Goal: Information Seeking & Learning: Learn about a topic

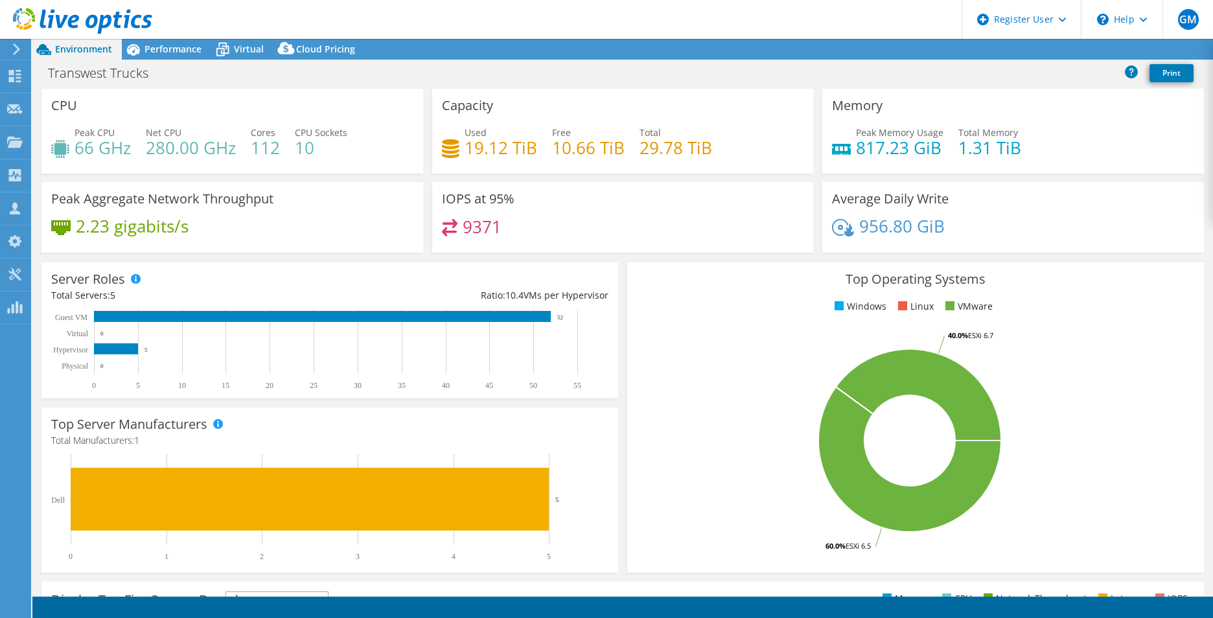
select select "USWest"
select select "USD"
click at [171, 43] on span "Performance" at bounding box center [173, 49] width 57 height 12
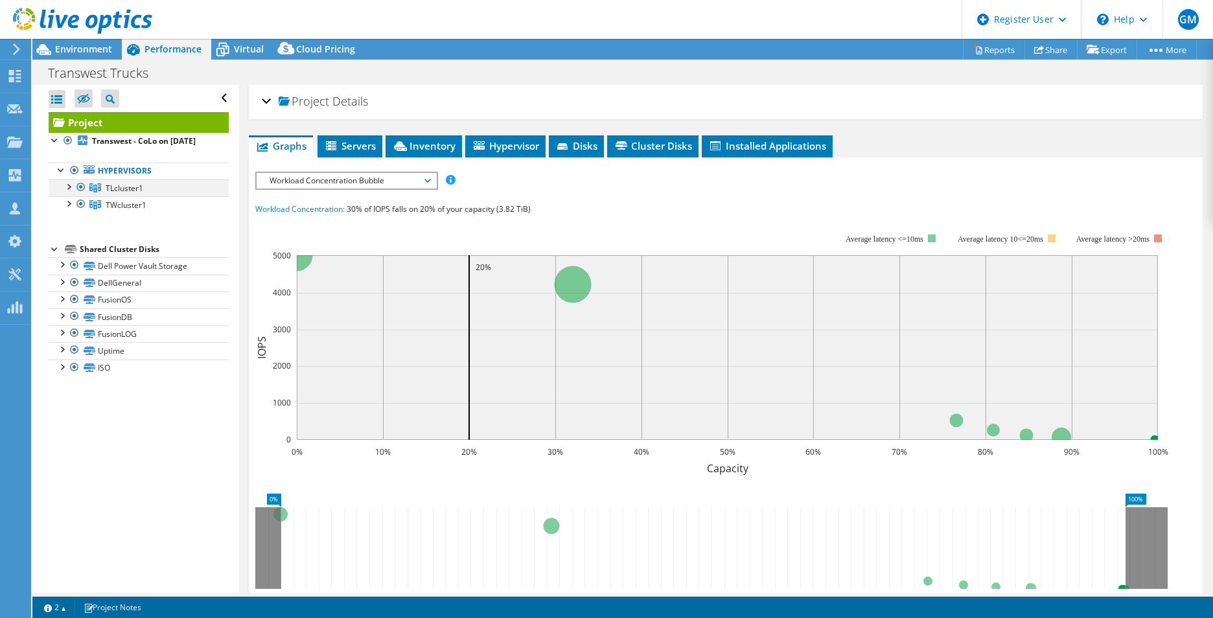
click at [69, 192] on div at bounding box center [68, 186] width 13 height 13
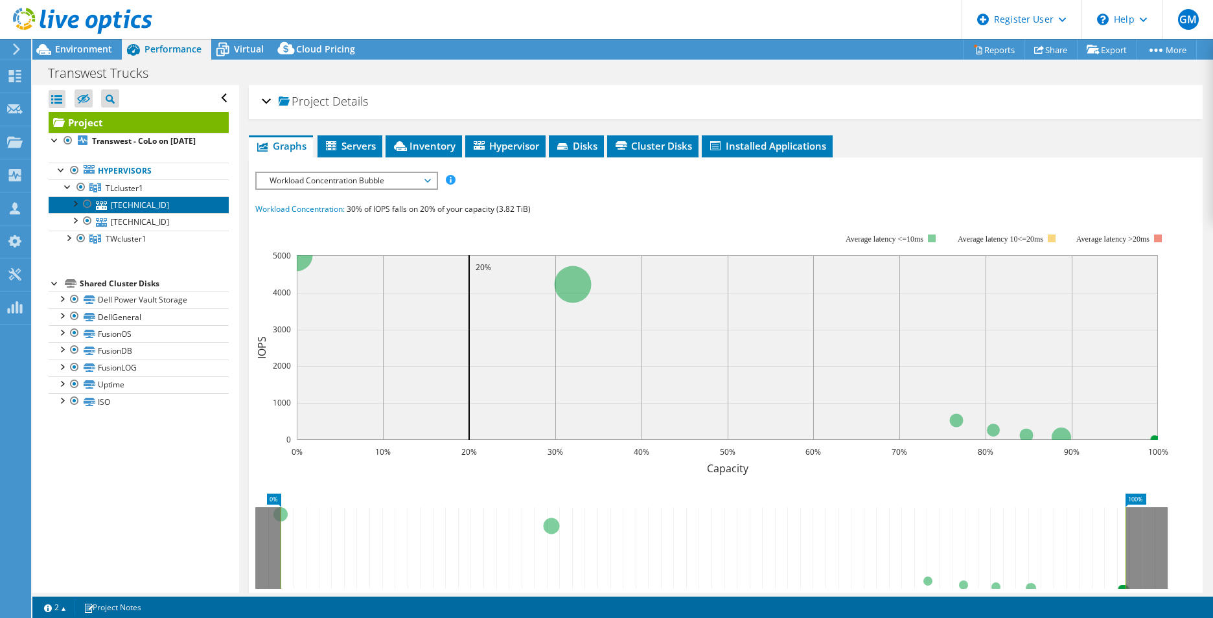
click at [111, 213] on link "[TECHNICAL_ID]" at bounding box center [139, 204] width 180 height 17
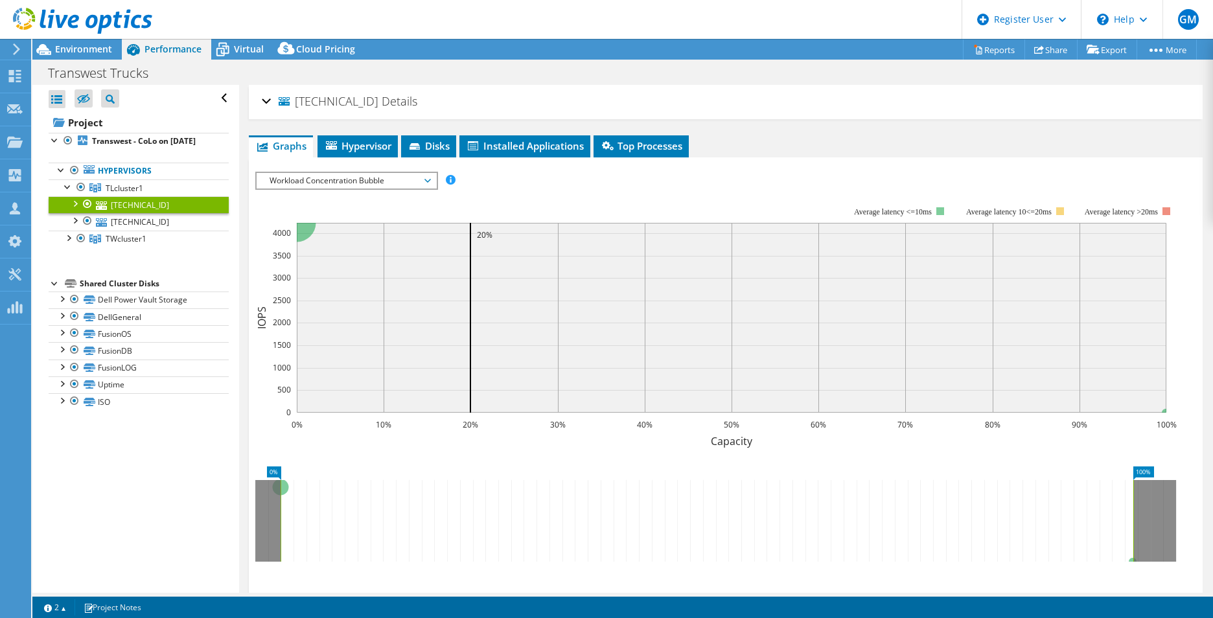
click at [275, 108] on h2 "[TECHNICAL_ID] Details" at bounding box center [340, 101] width 156 height 26
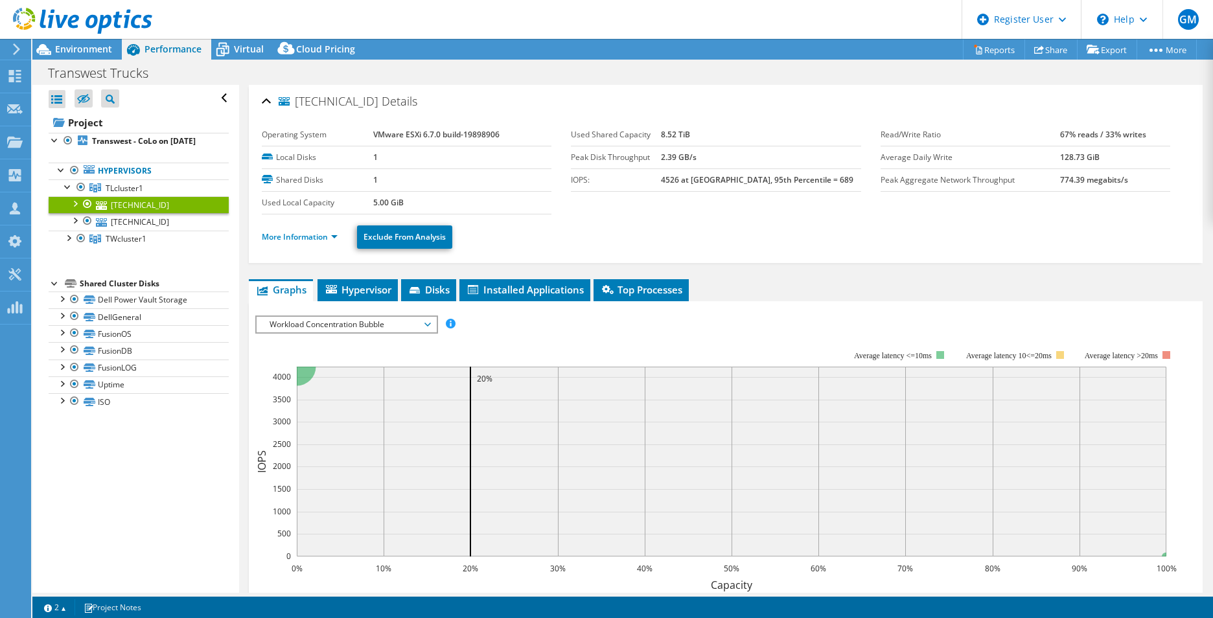
click at [296, 325] on span "Workload Concentration Bubble" at bounding box center [346, 325] width 167 height 16
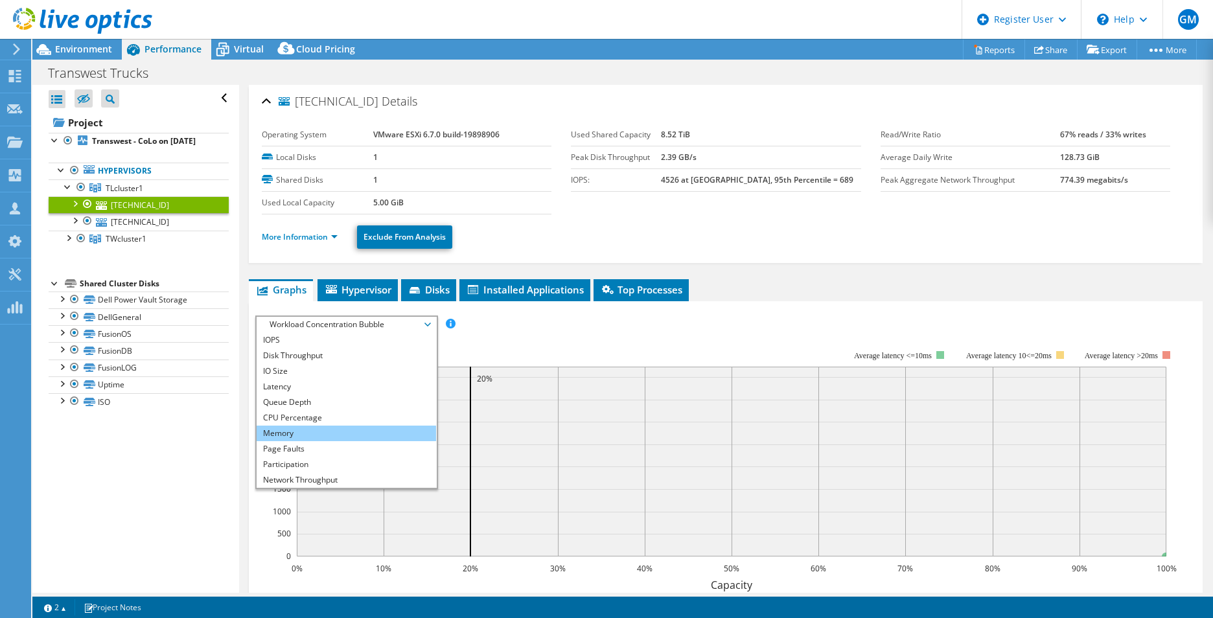
click at [305, 428] on li "Memory" at bounding box center [347, 434] width 180 height 16
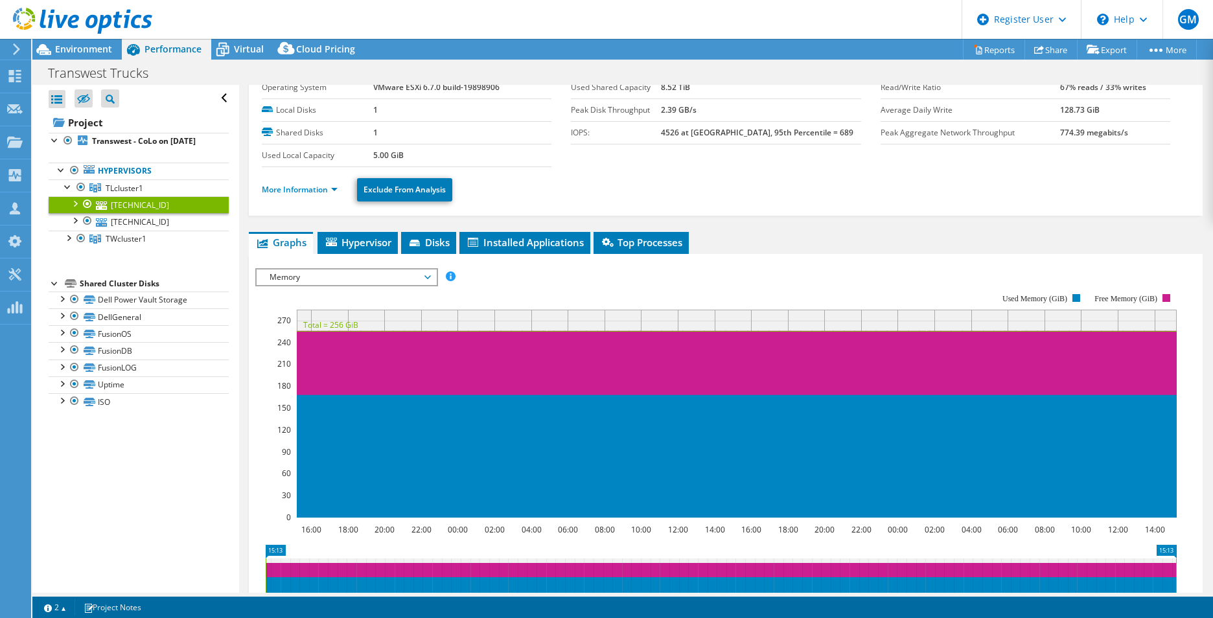
scroll to position [48, 0]
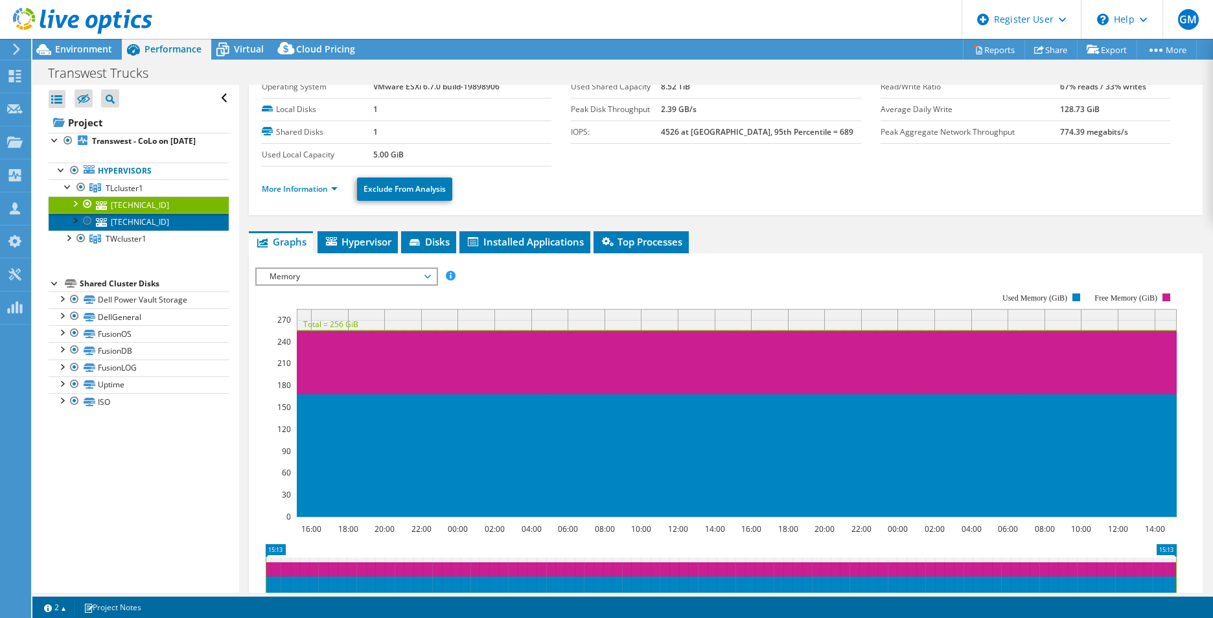
click at [184, 229] on link "[TECHNICAL_ID]" at bounding box center [139, 221] width 180 height 17
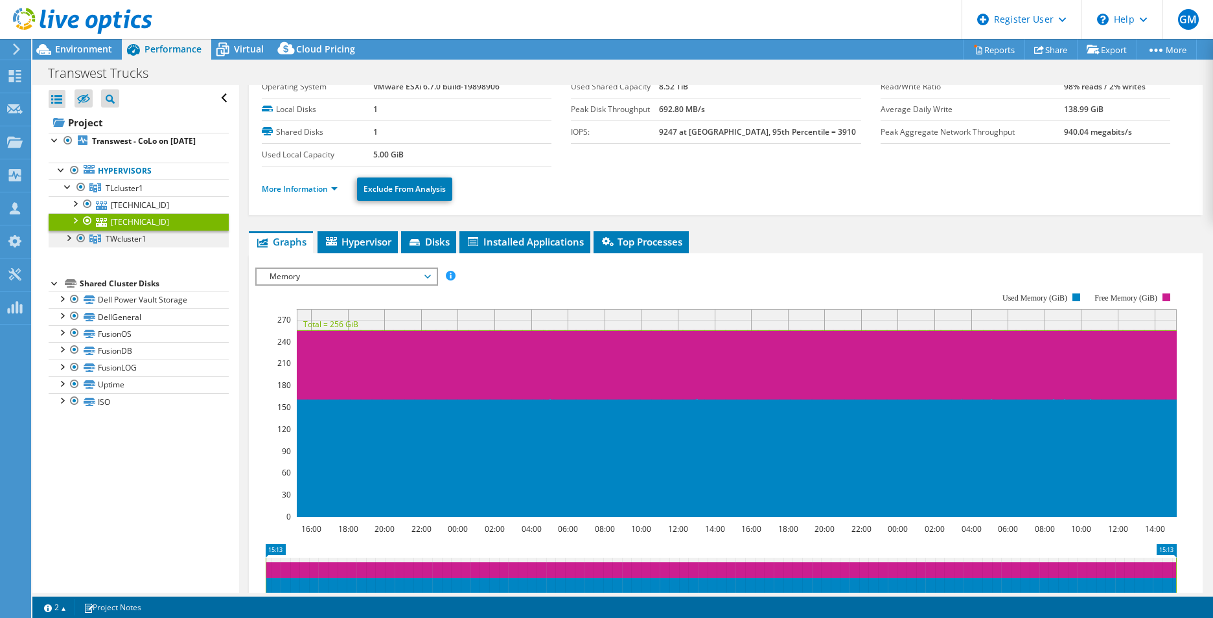
click at [130, 248] on link "TWcluster1" at bounding box center [139, 239] width 180 height 17
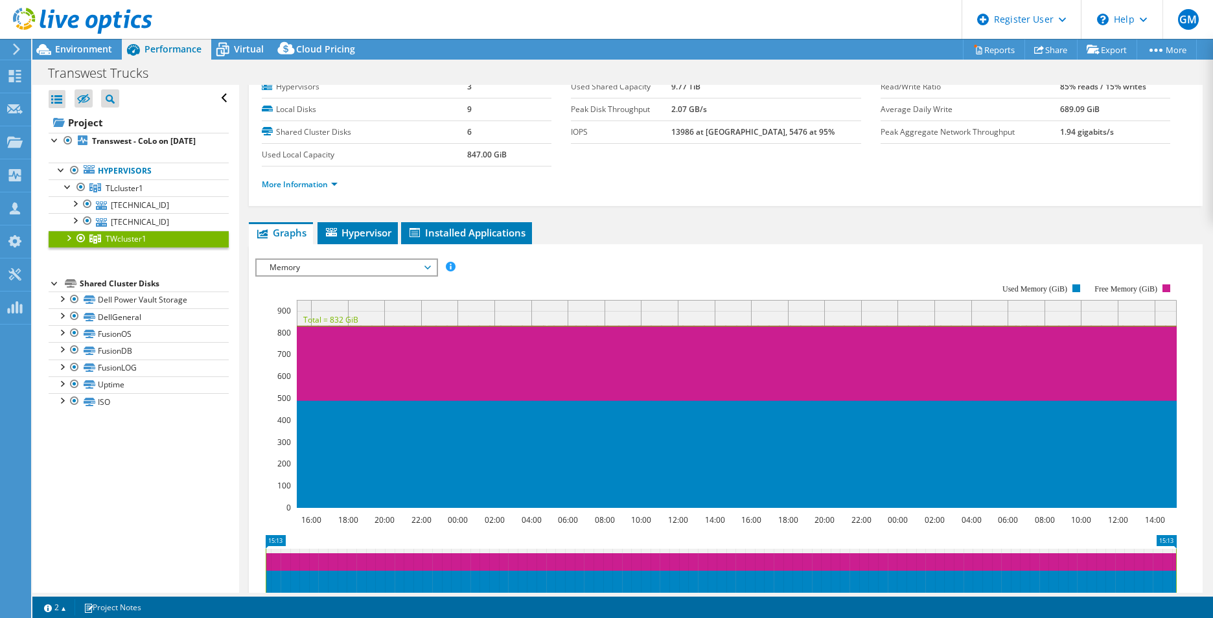
click at [71, 244] on div at bounding box center [68, 237] width 13 height 13
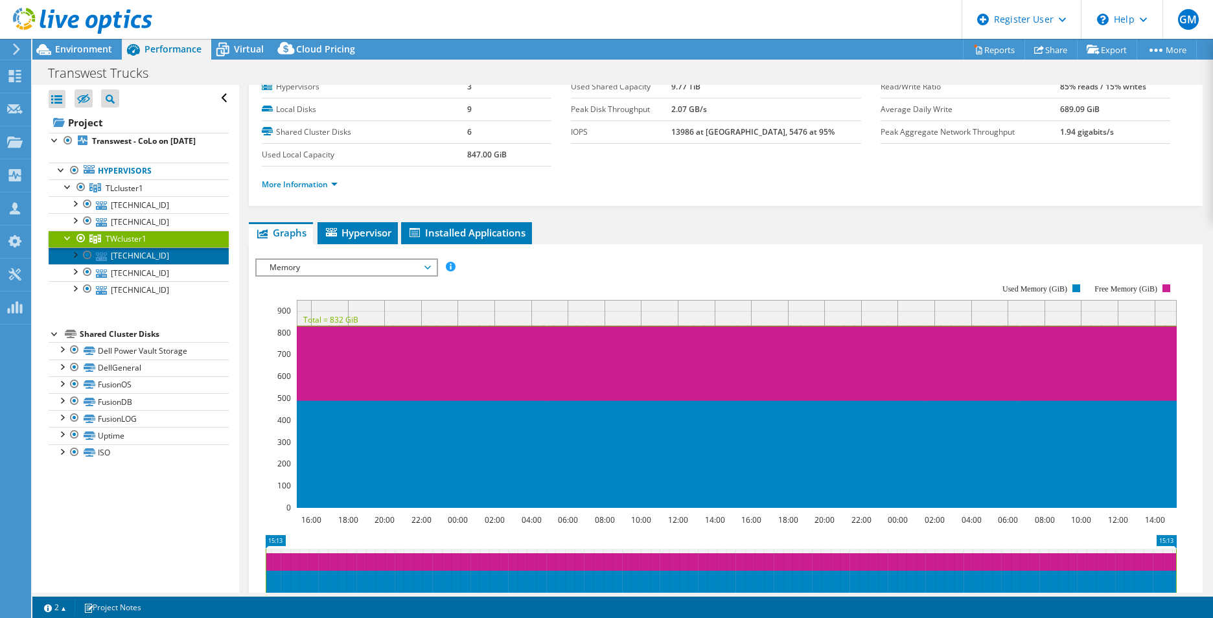
click at [101, 262] on link "[TECHNICAL_ID]" at bounding box center [139, 256] width 180 height 17
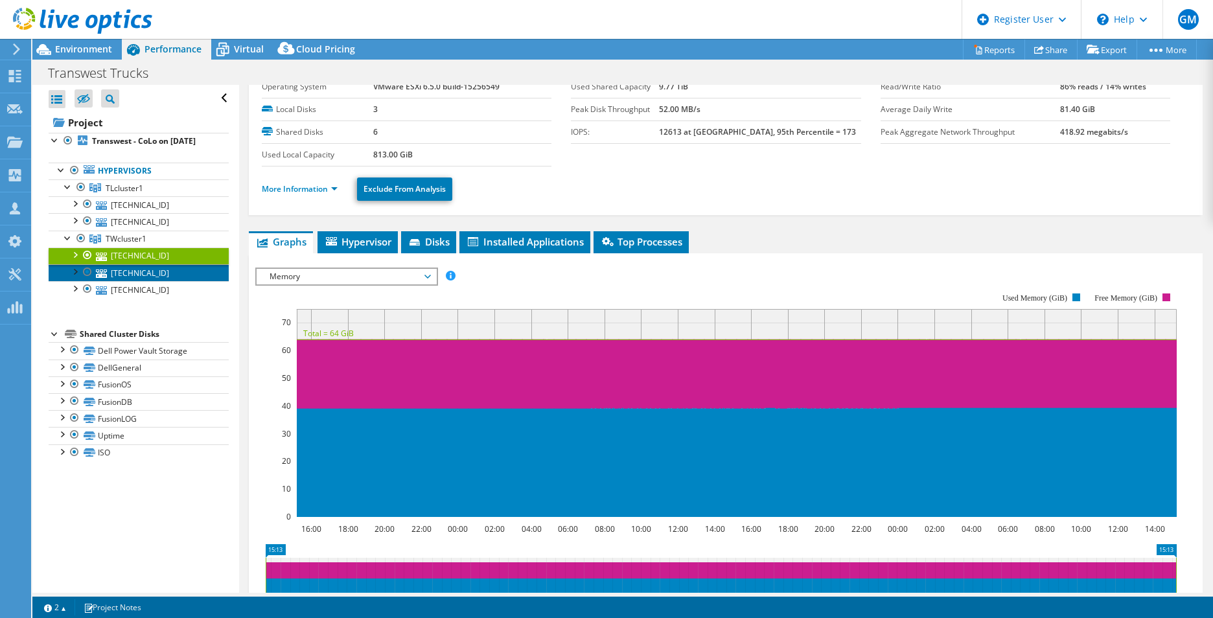
click at [185, 281] on link "[TECHNICAL_ID]" at bounding box center [139, 272] width 180 height 17
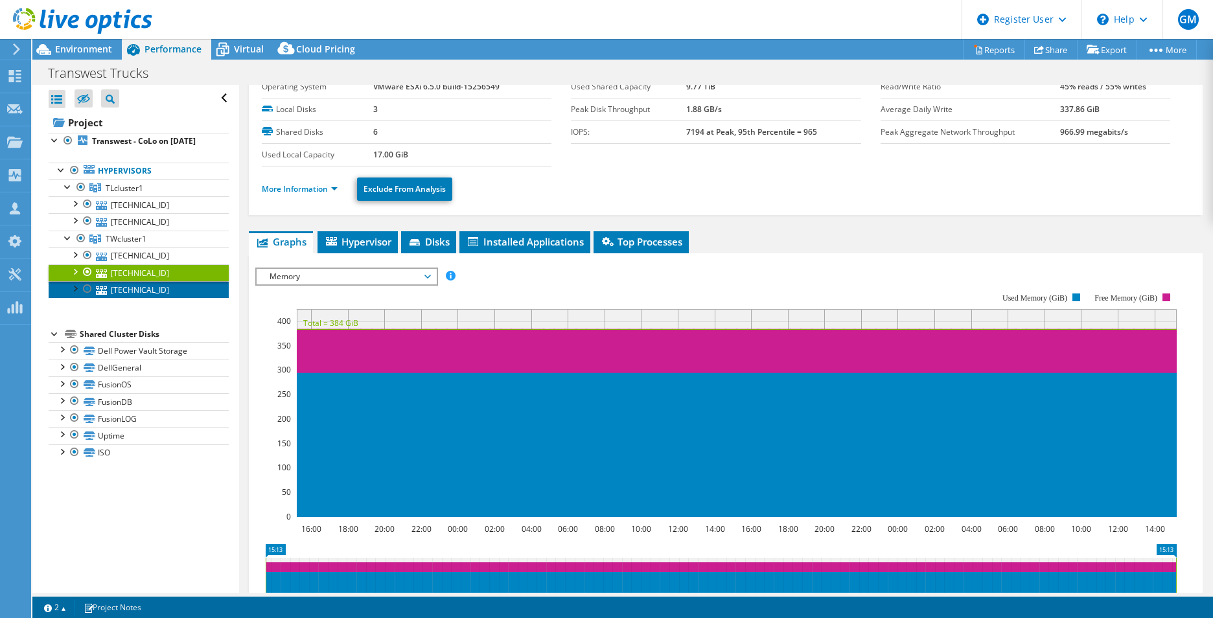
click at [177, 298] on link "[TECHNICAL_ID]" at bounding box center [139, 289] width 180 height 17
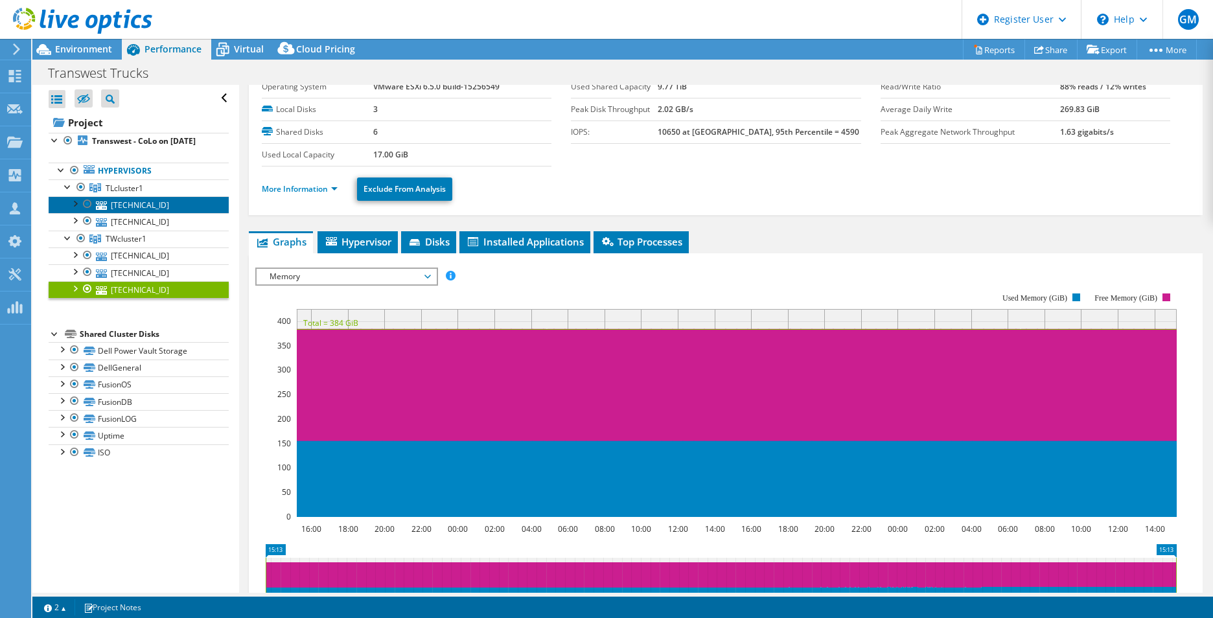
click at [140, 213] on link "[TECHNICAL_ID]" at bounding box center [139, 204] width 180 height 17
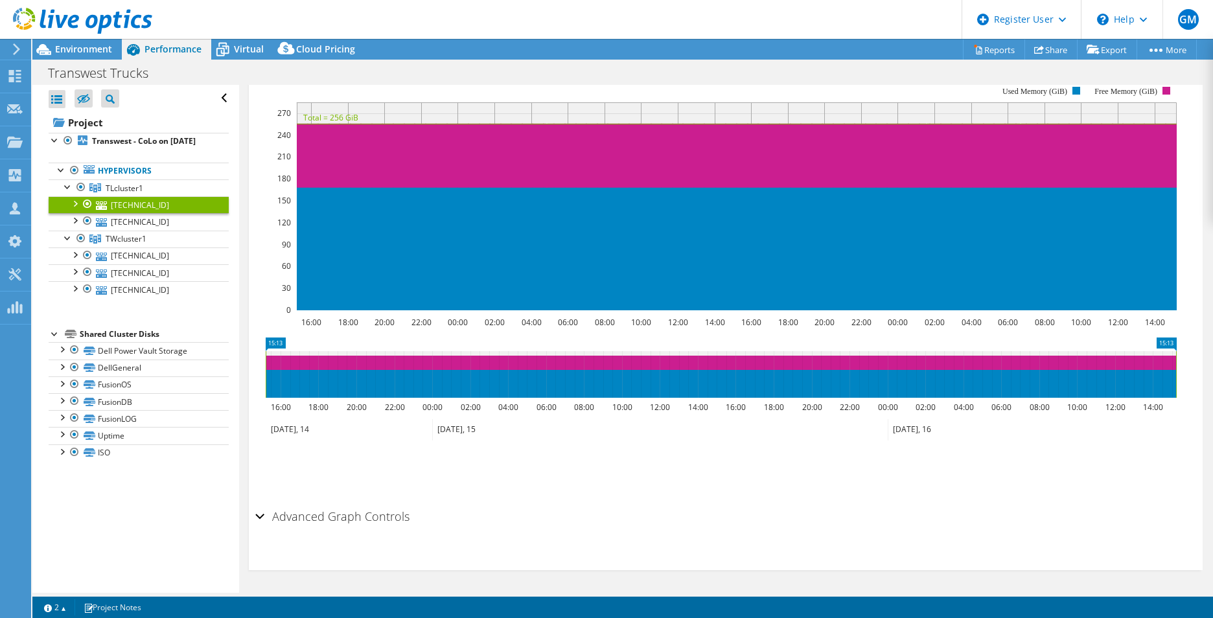
scroll to position [0, 0]
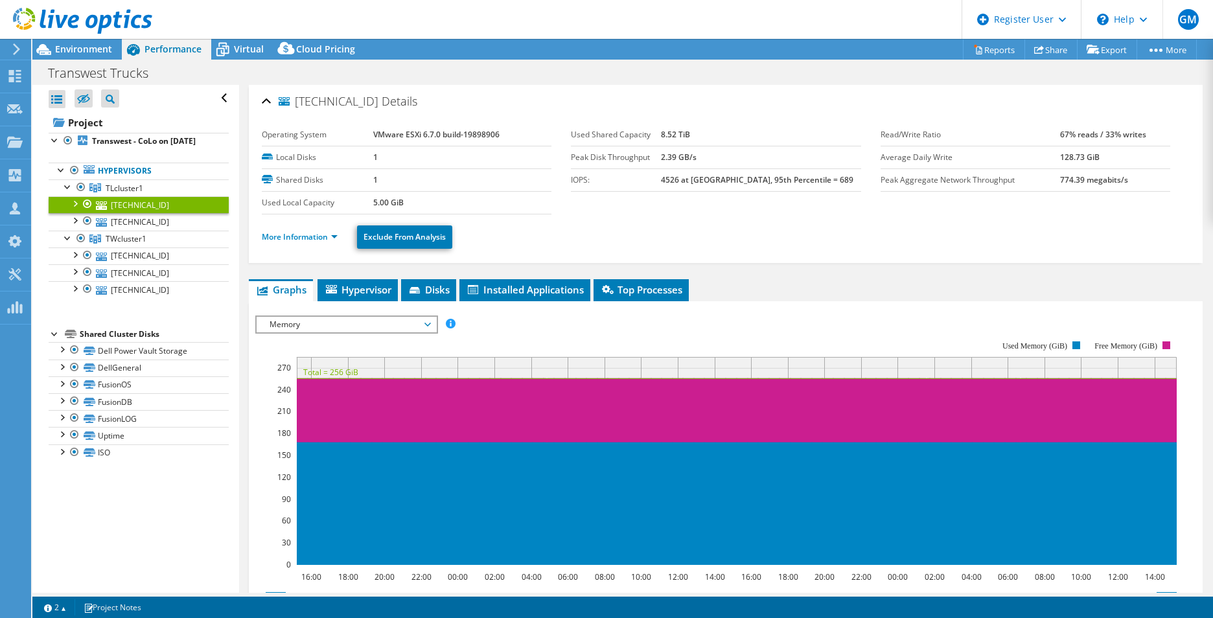
click at [310, 321] on span "Memory" at bounding box center [346, 325] width 167 height 16
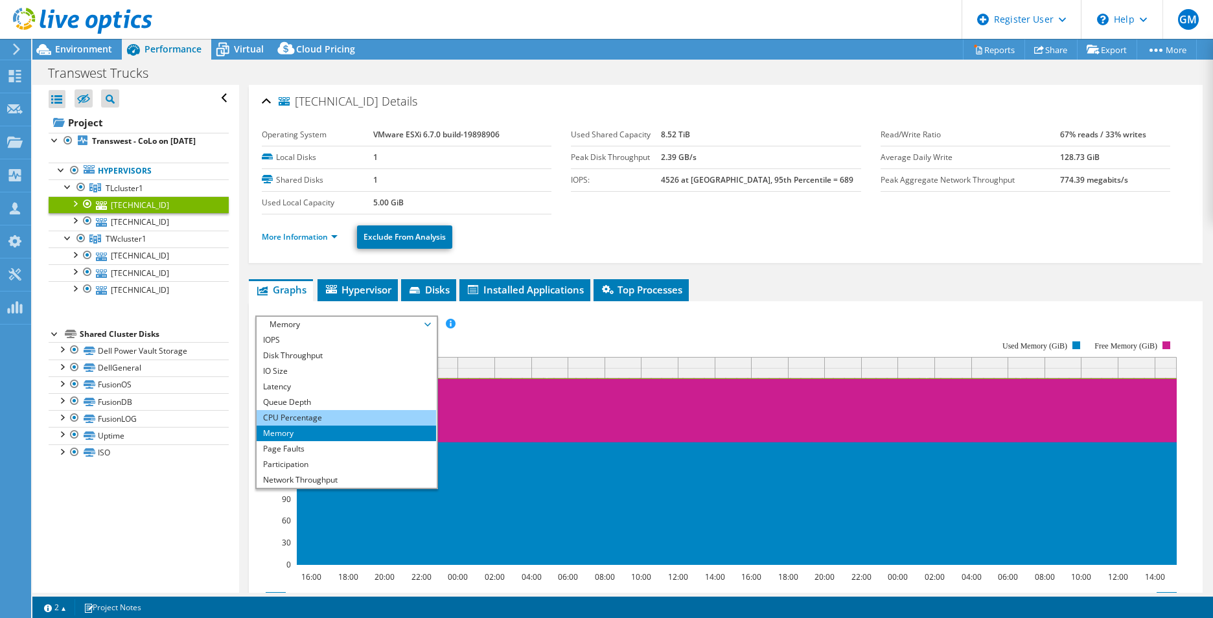
scroll to position [47, 0]
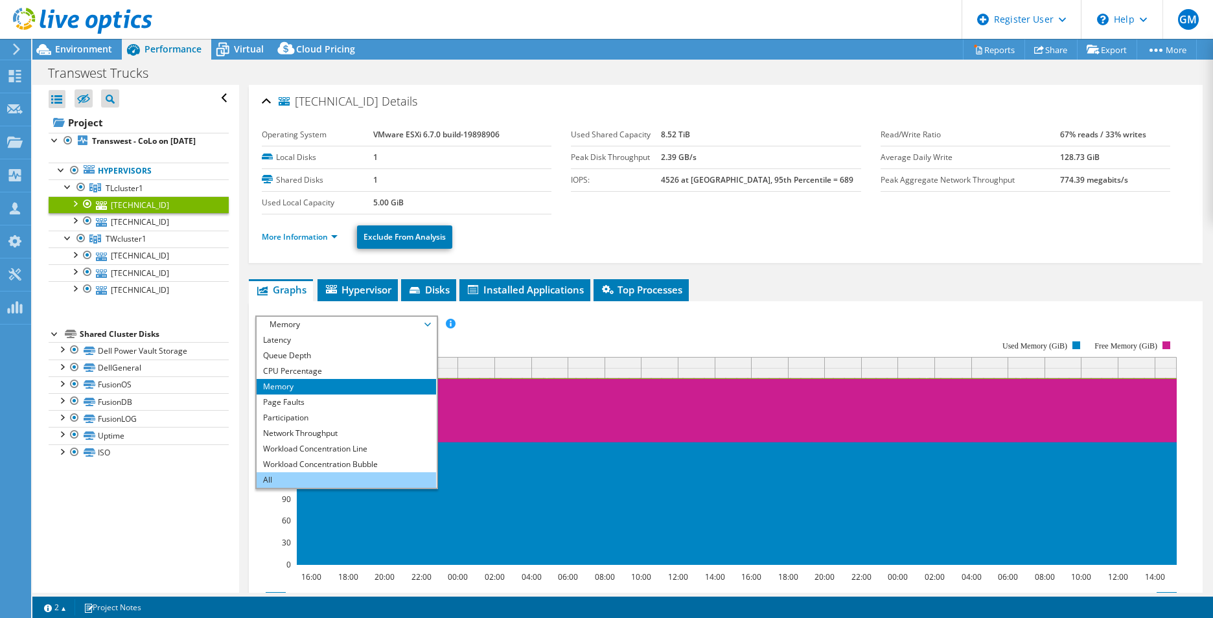
click at [316, 480] on li "All" at bounding box center [347, 480] width 180 height 16
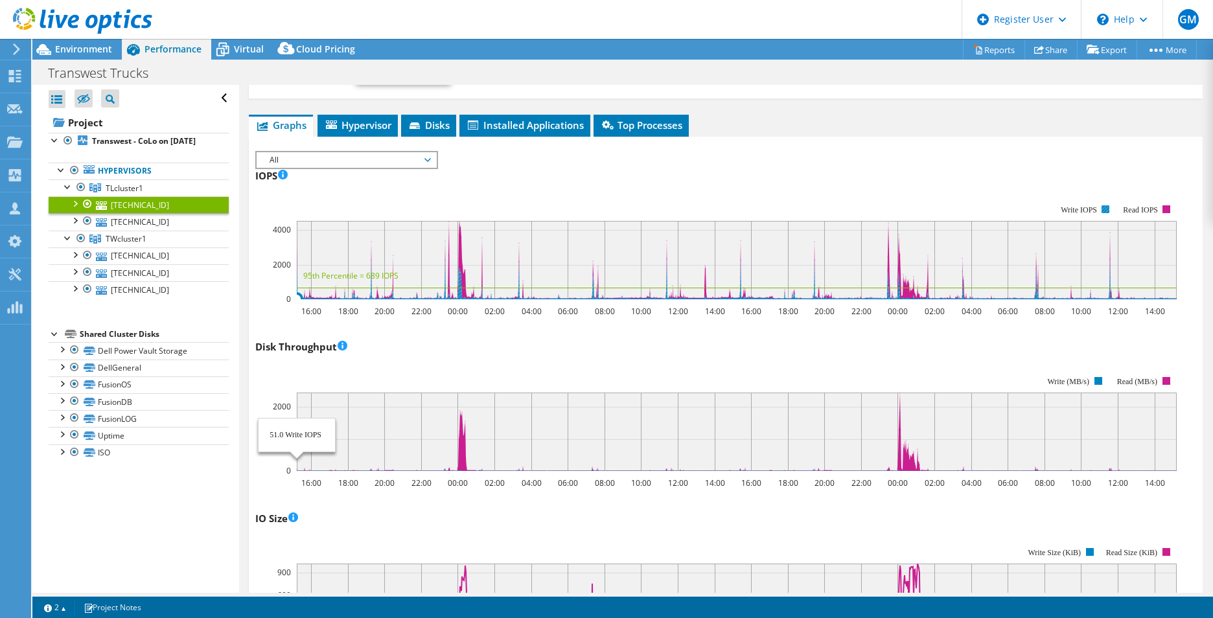
scroll to position [0, 0]
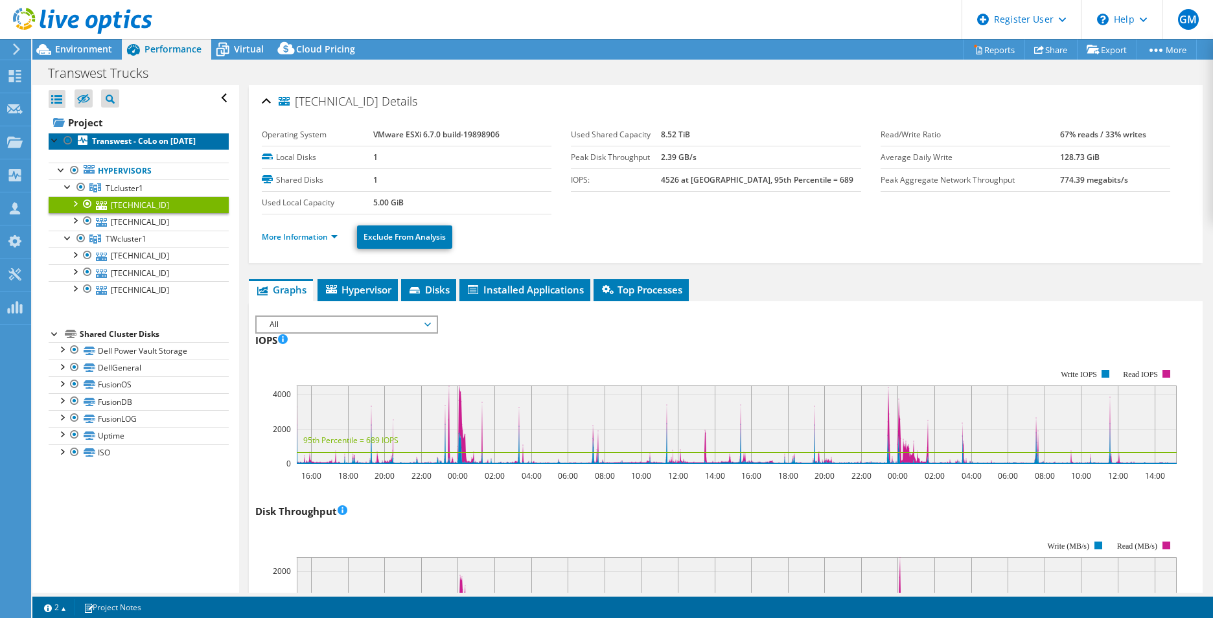
click at [114, 146] on b "Transwest - CoLo on [DATE]" at bounding box center [144, 140] width 104 height 11
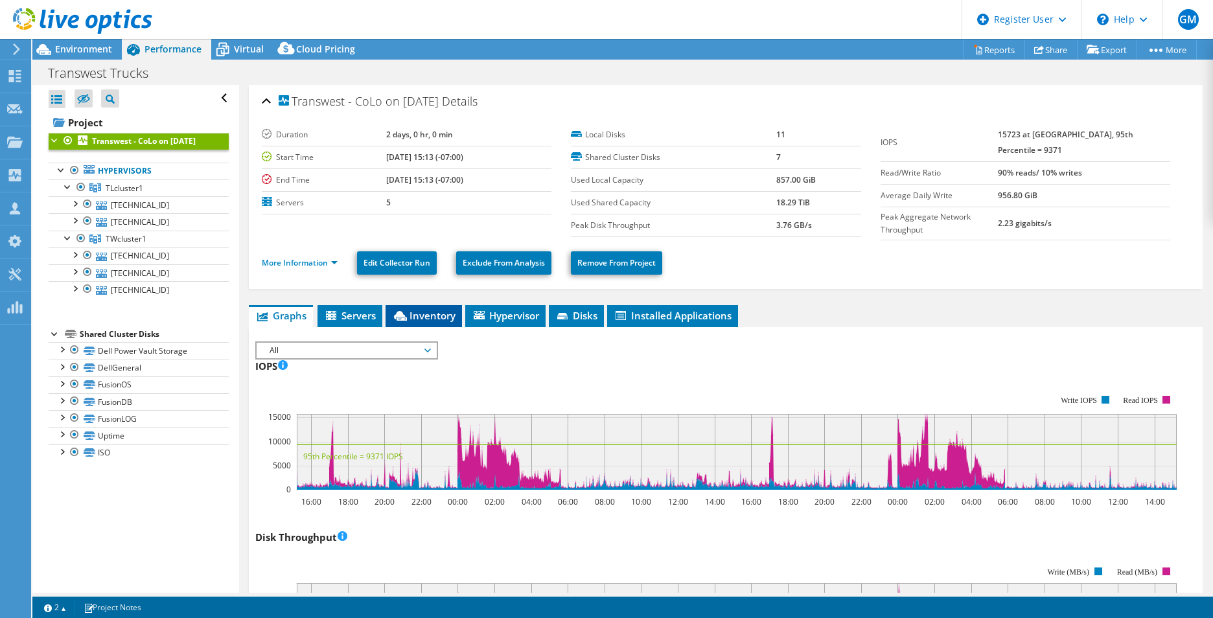
click at [429, 311] on span "Inventory" at bounding box center [424, 315] width 64 height 13
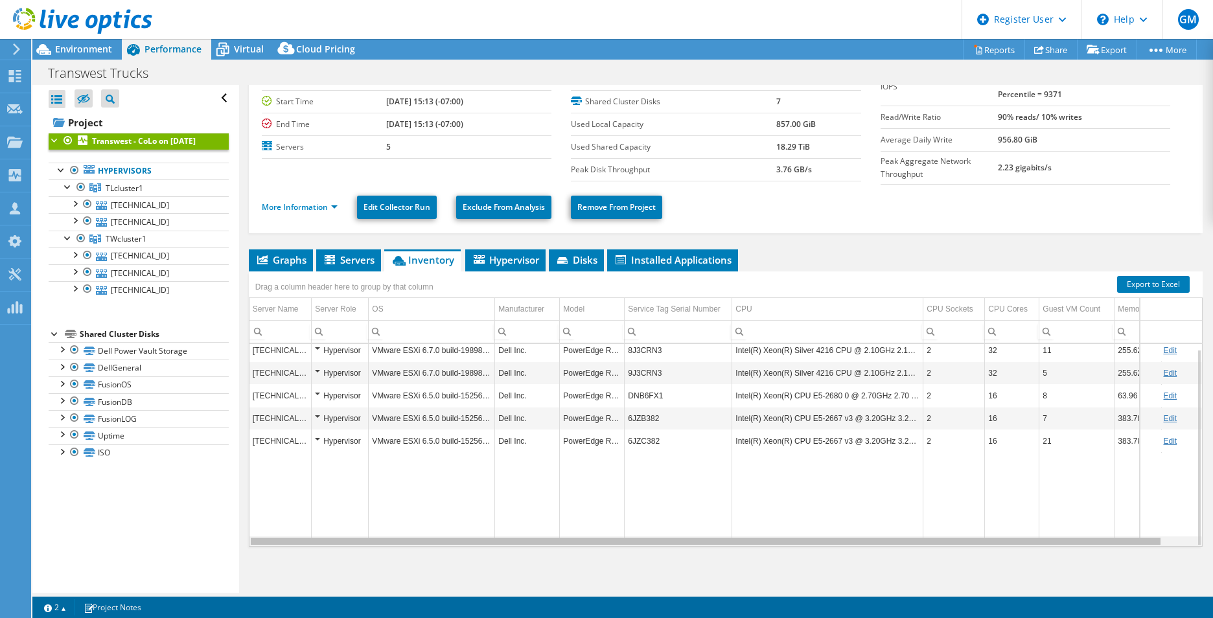
scroll to position [0, 32]
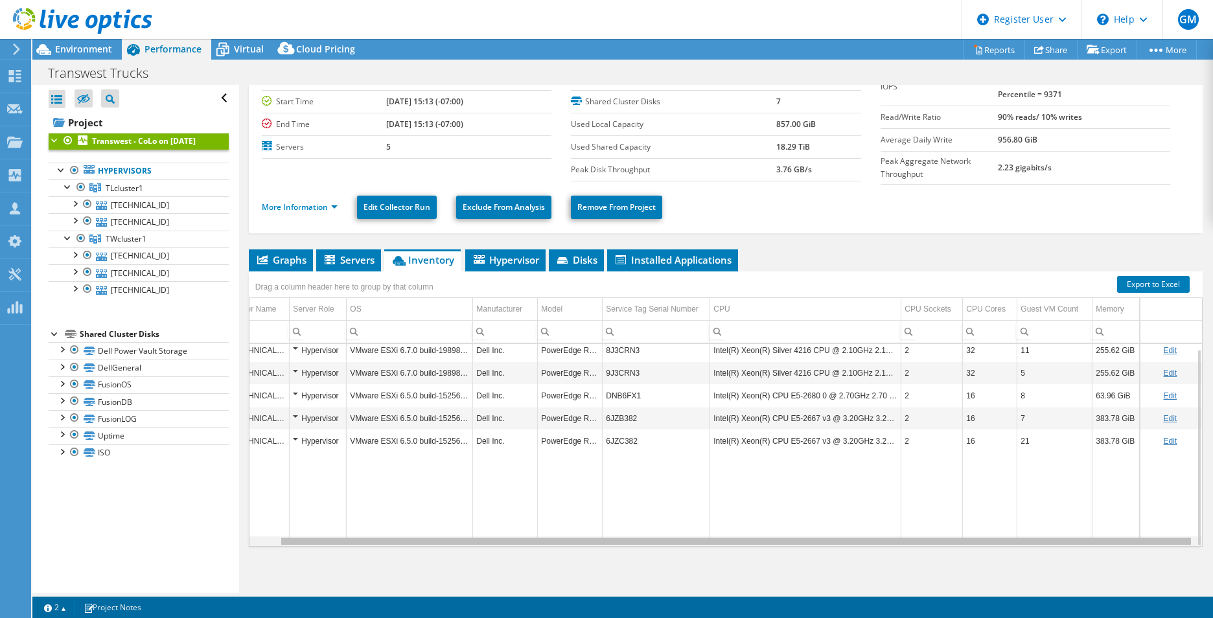
drag, startPoint x: 1086, startPoint y: 539, endPoint x: 1241, endPoint y: 533, distance: 155.6
click at [1213, 533] on html "GM Dell User [PERSON_NAME] [PERSON_NAME][EMAIL_ADDRESS][PERSON_NAME][DOMAIN_NAM…" at bounding box center [606, 309] width 1213 height 618
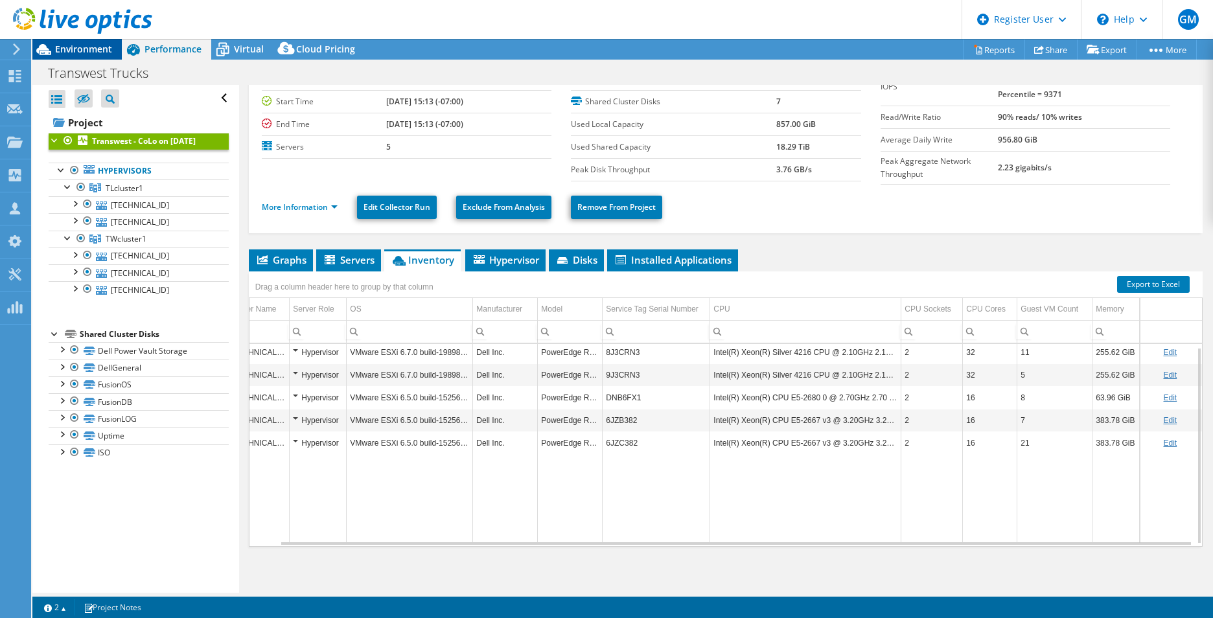
click at [74, 47] on span "Environment" at bounding box center [83, 49] width 57 height 12
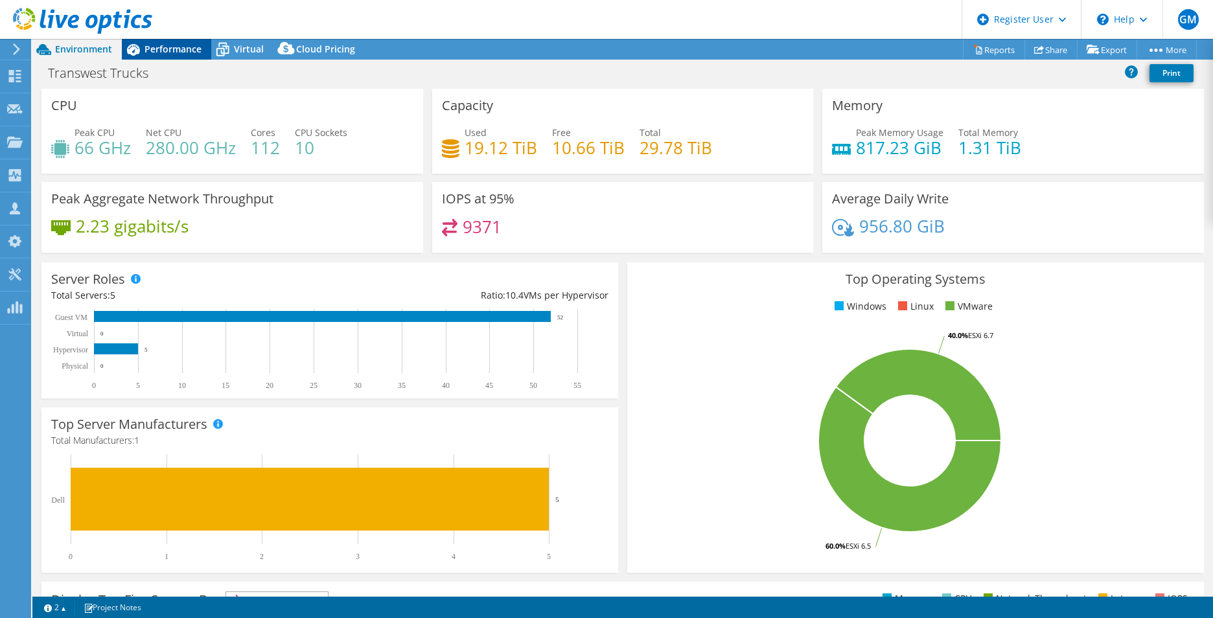
click at [180, 43] on span "Performance" at bounding box center [173, 49] width 57 height 12
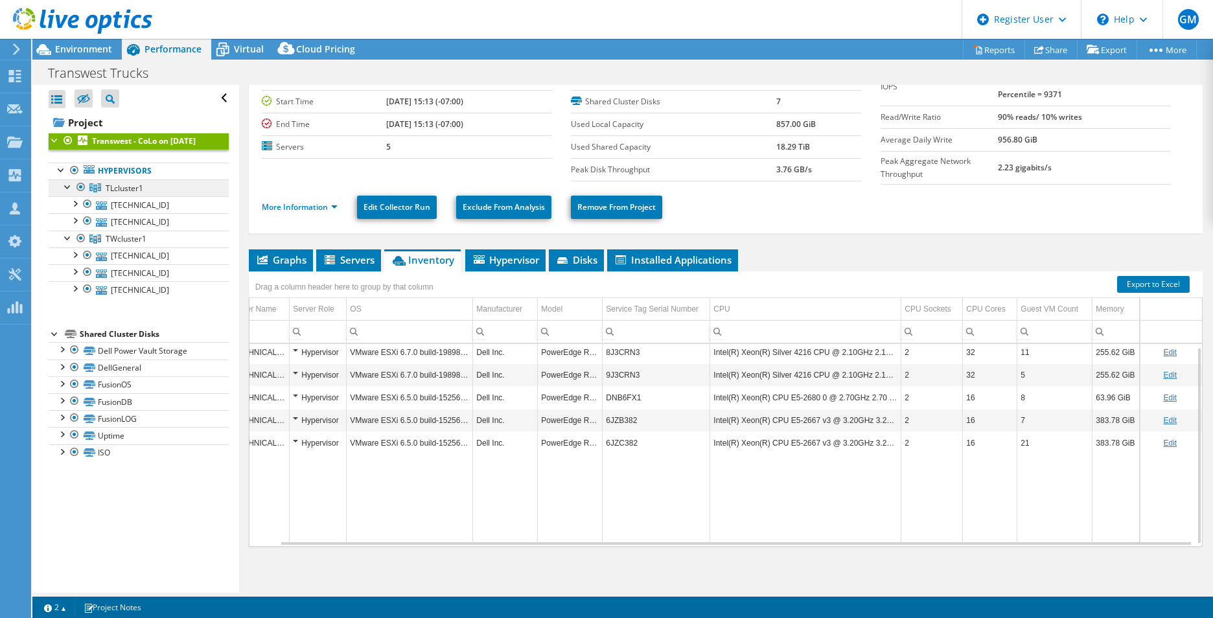
click at [145, 196] on link "TLcluster1" at bounding box center [139, 188] width 180 height 17
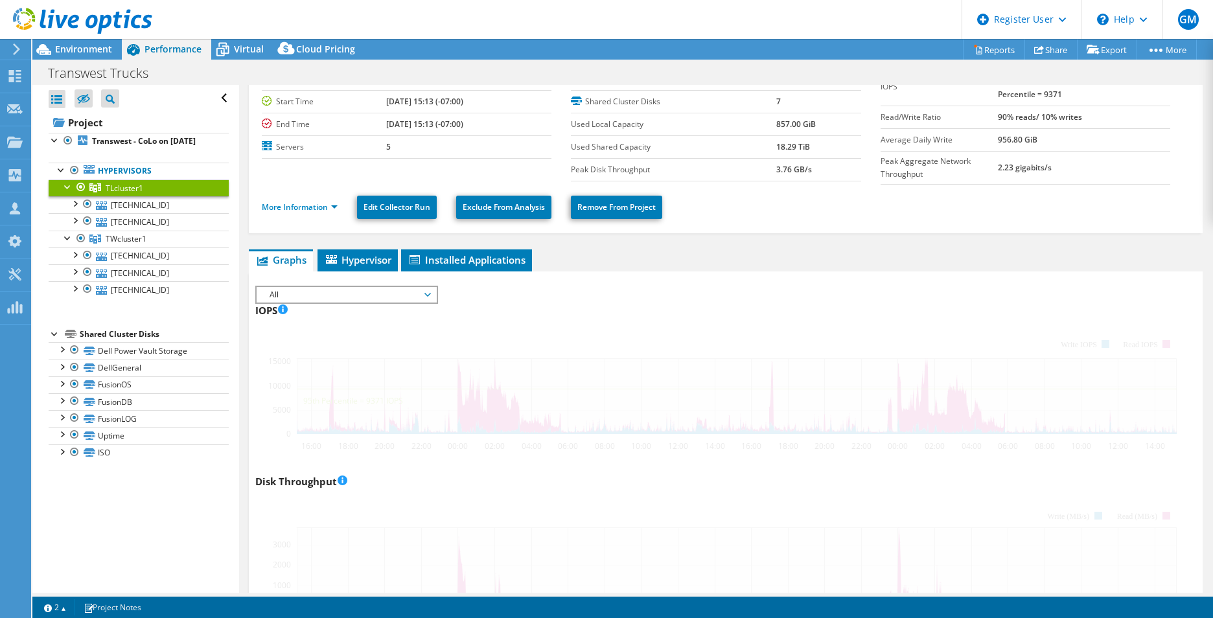
click at [283, 288] on span "All" at bounding box center [346, 295] width 167 height 16
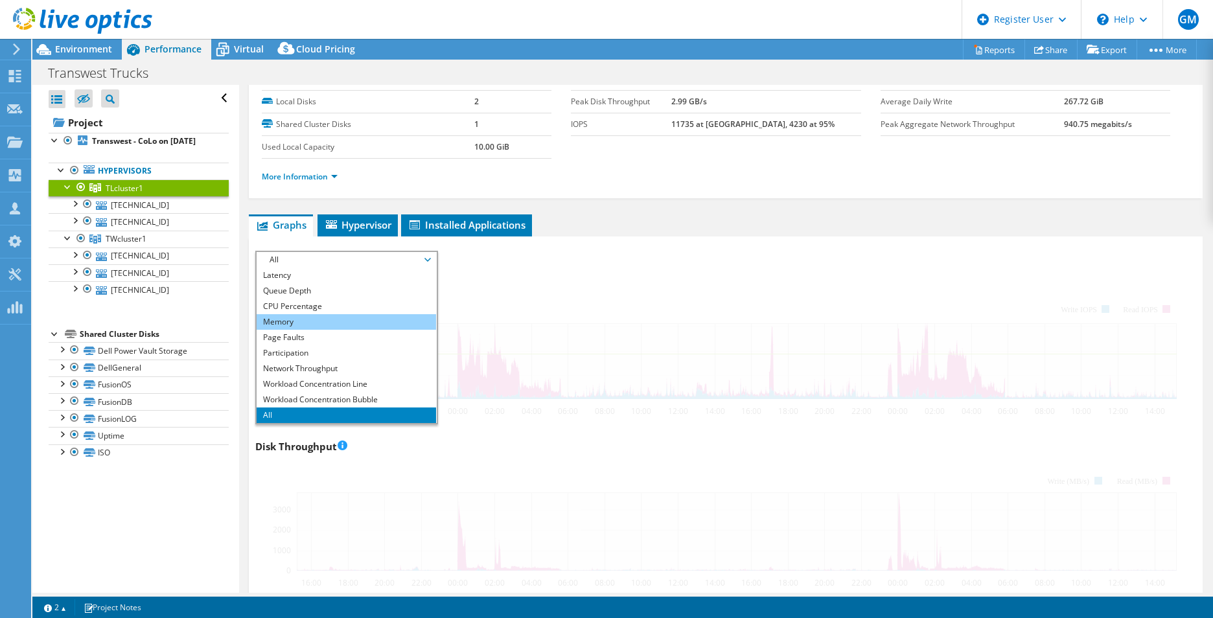
click at [303, 321] on li "Memory" at bounding box center [347, 322] width 180 height 16
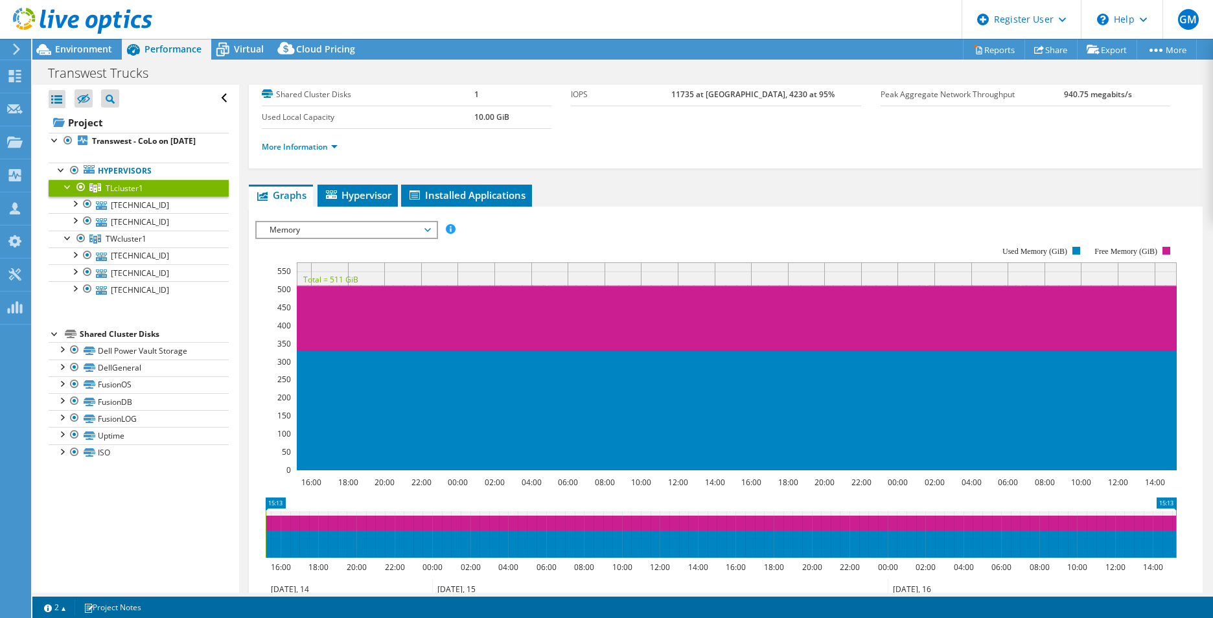
scroll to position [83, 0]
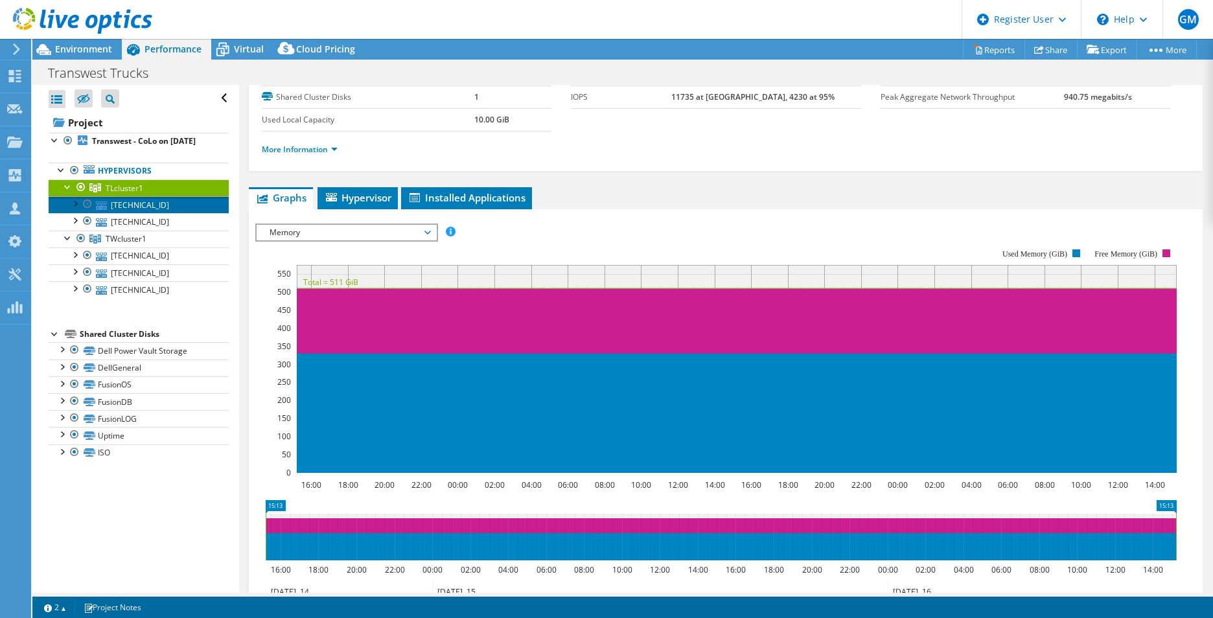
click at [187, 213] on link "[TECHNICAL_ID]" at bounding box center [139, 204] width 180 height 17
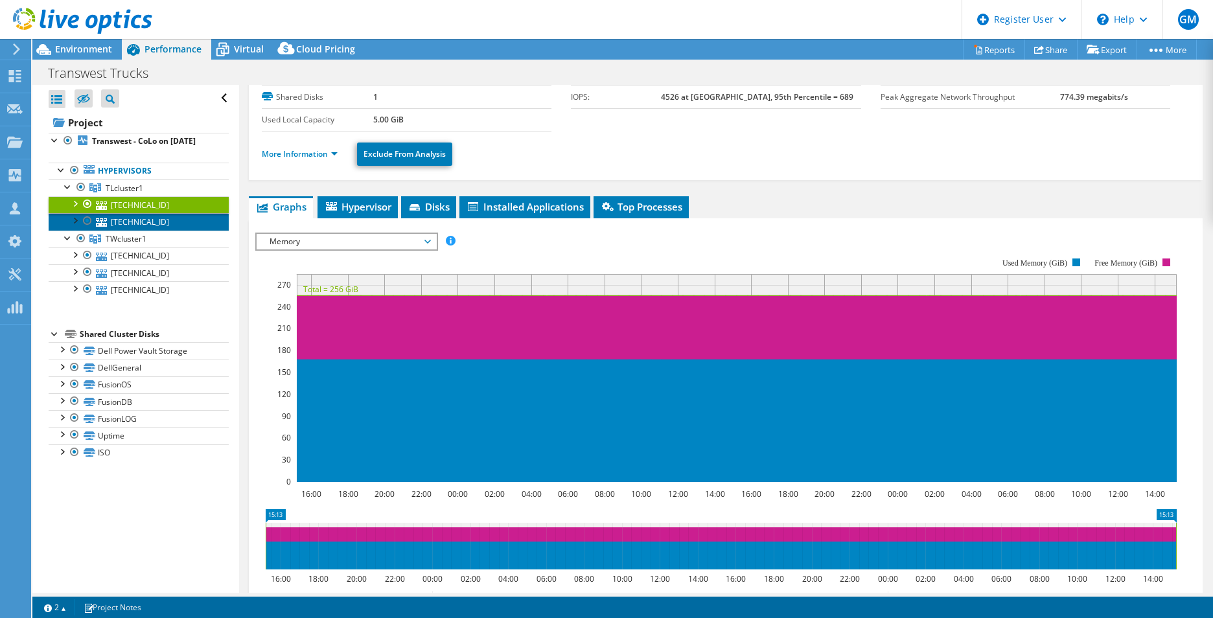
click at [163, 228] on link "[TECHNICAL_ID]" at bounding box center [139, 221] width 180 height 17
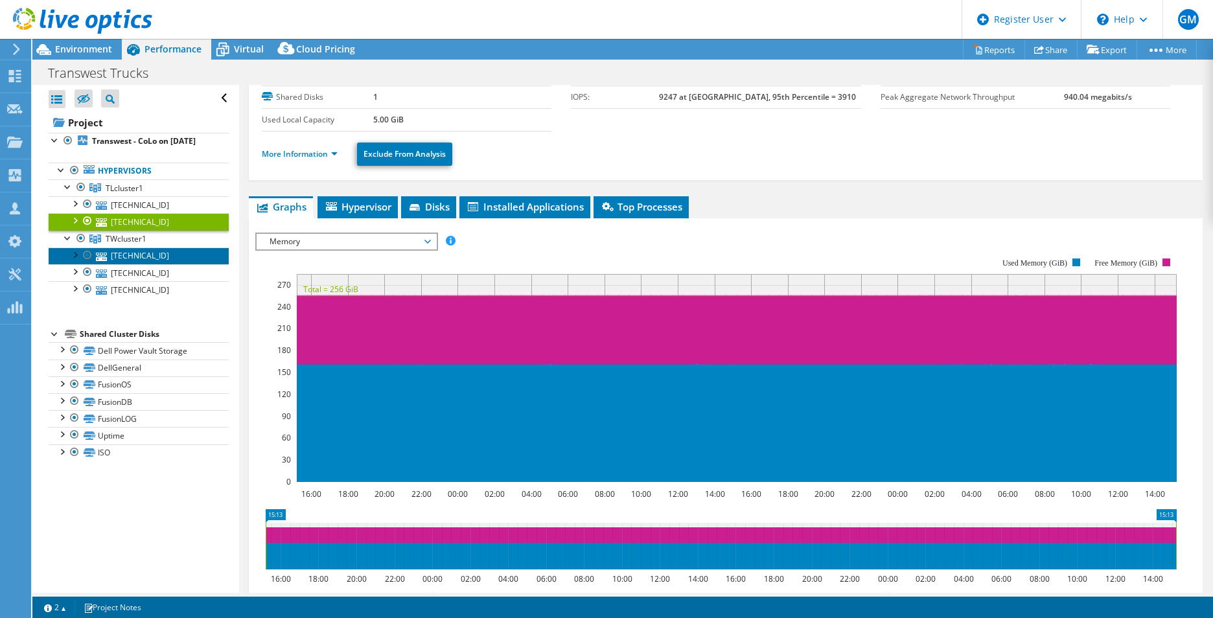
click at [132, 261] on link "[TECHNICAL_ID]" at bounding box center [139, 256] width 180 height 17
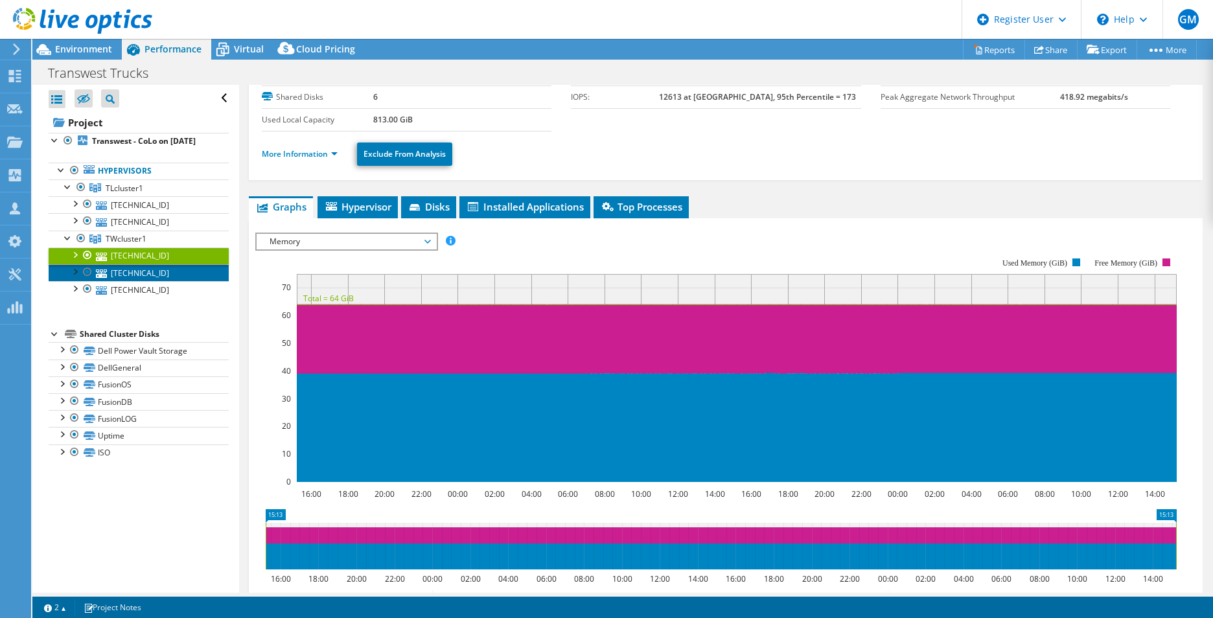
click at [174, 281] on link "[TECHNICAL_ID]" at bounding box center [139, 272] width 180 height 17
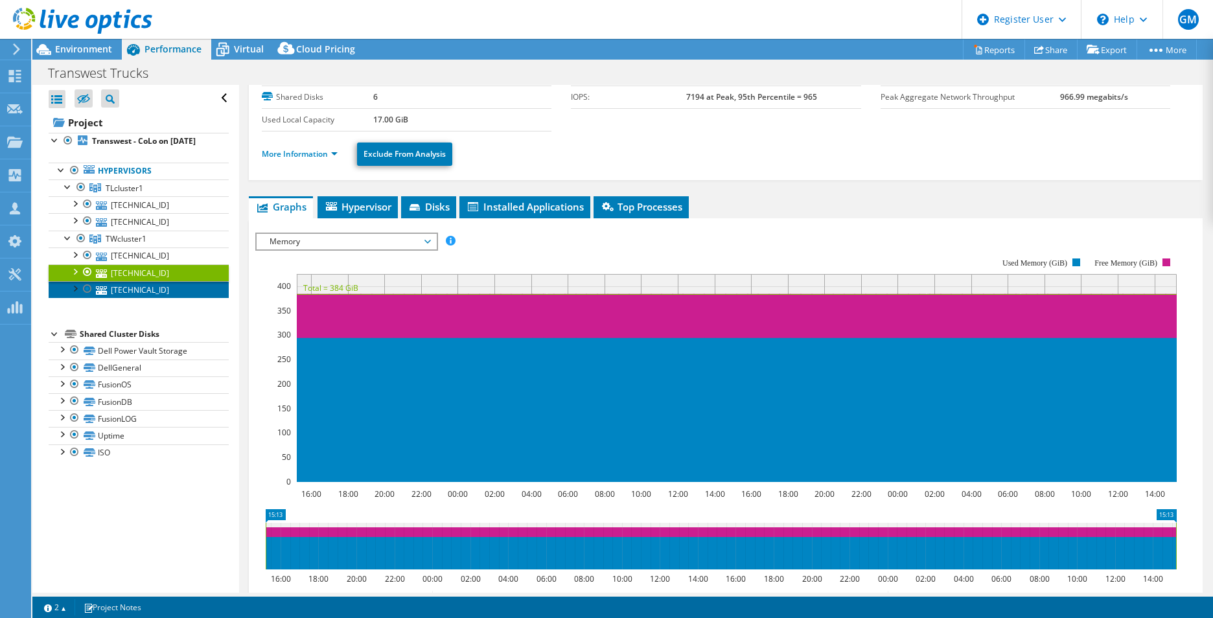
click at [159, 298] on link "[TECHNICAL_ID]" at bounding box center [139, 289] width 180 height 17
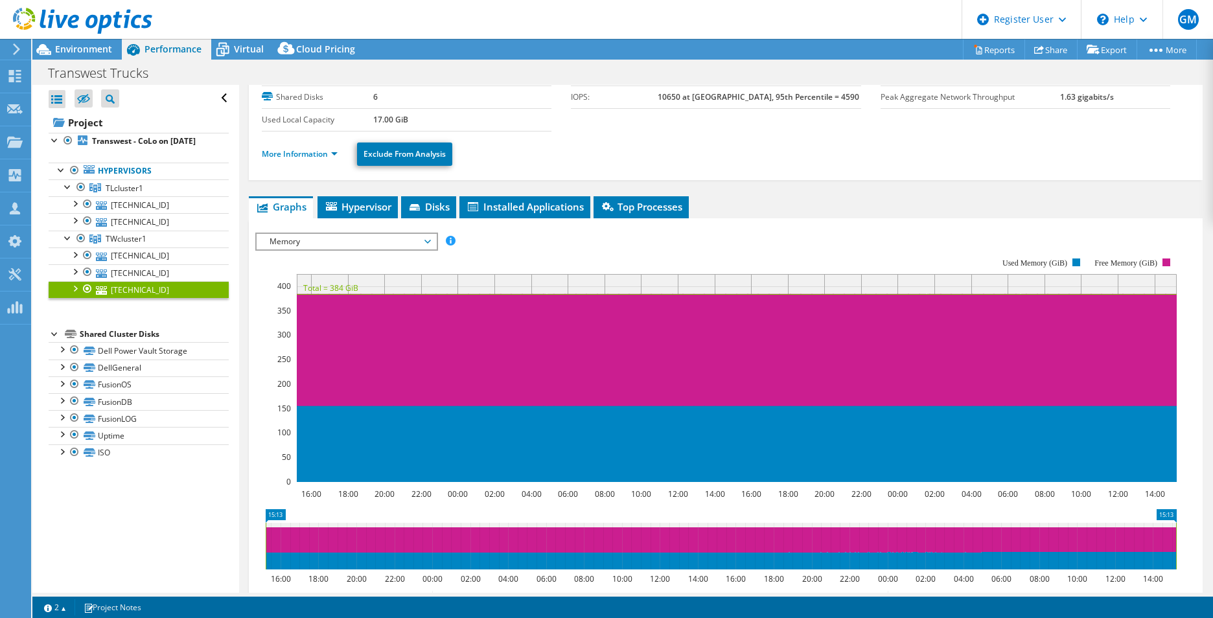
click at [366, 237] on span "Memory" at bounding box center [346, 242] width 167 height 16
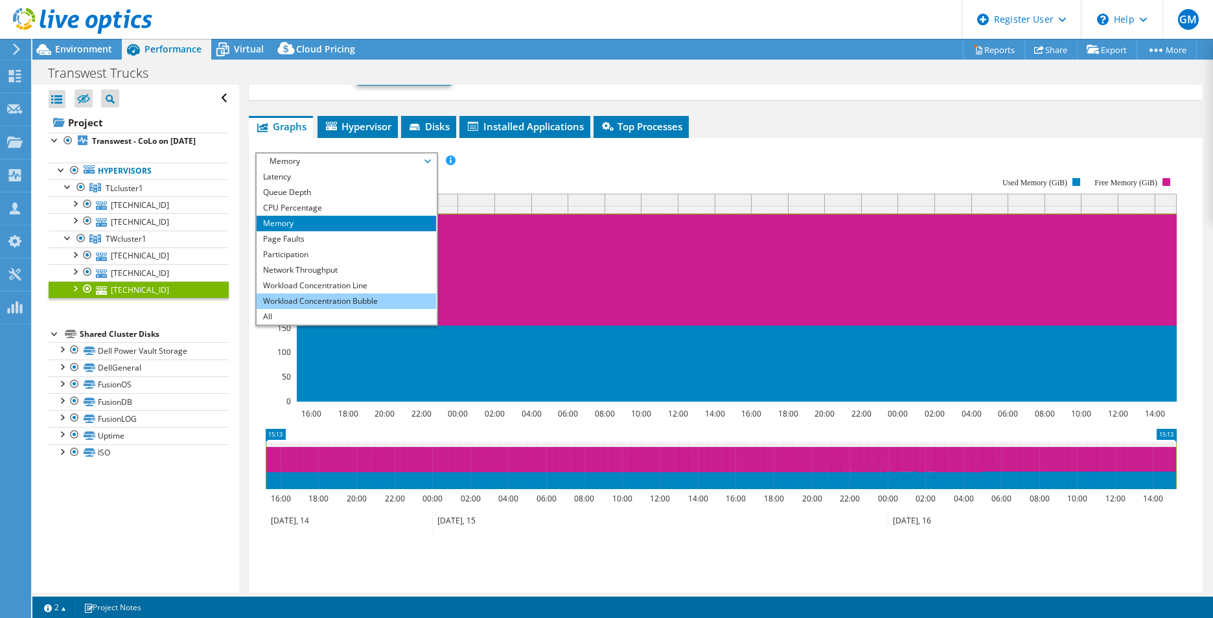
scroll to position [168, 0]
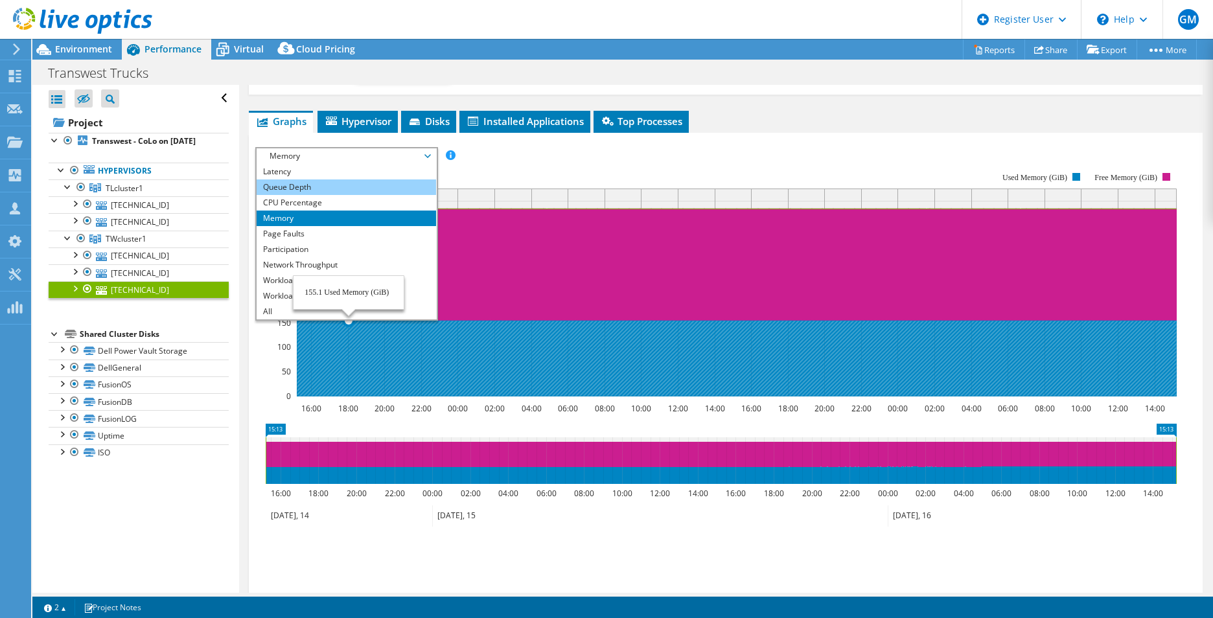
click at [353, 188] on li "Queue Depth" at bounding box center [347, 188] width 180 height 16
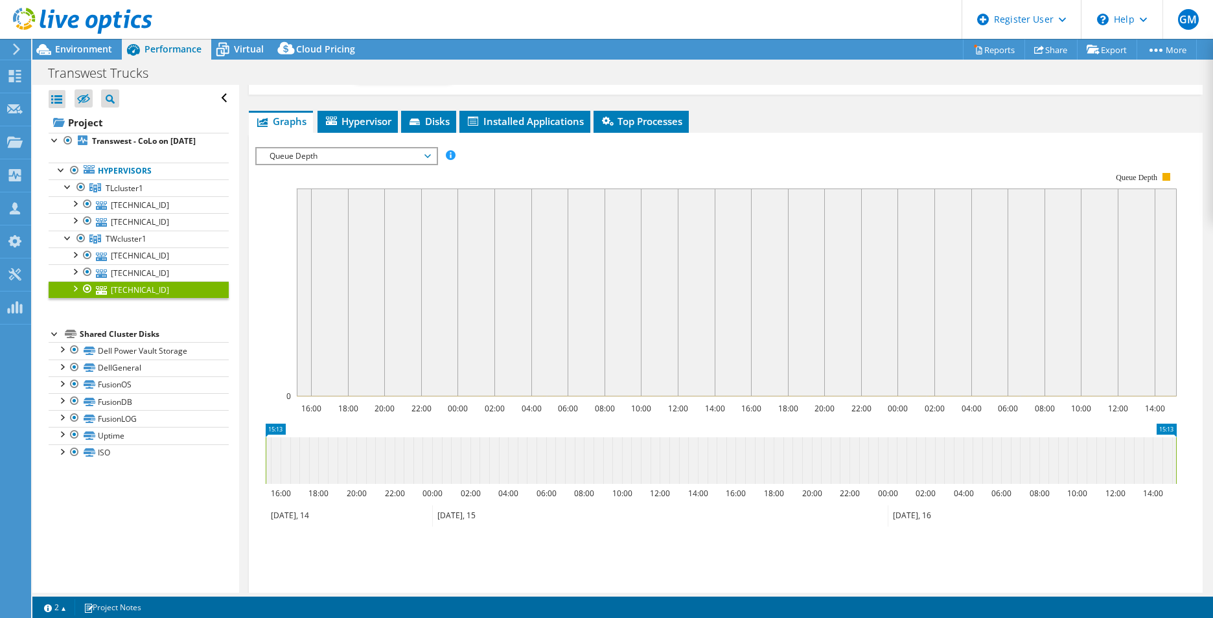
click at [316, 151] on span "Queue Depth" at bounding box center [346, 156] width 167 height 16
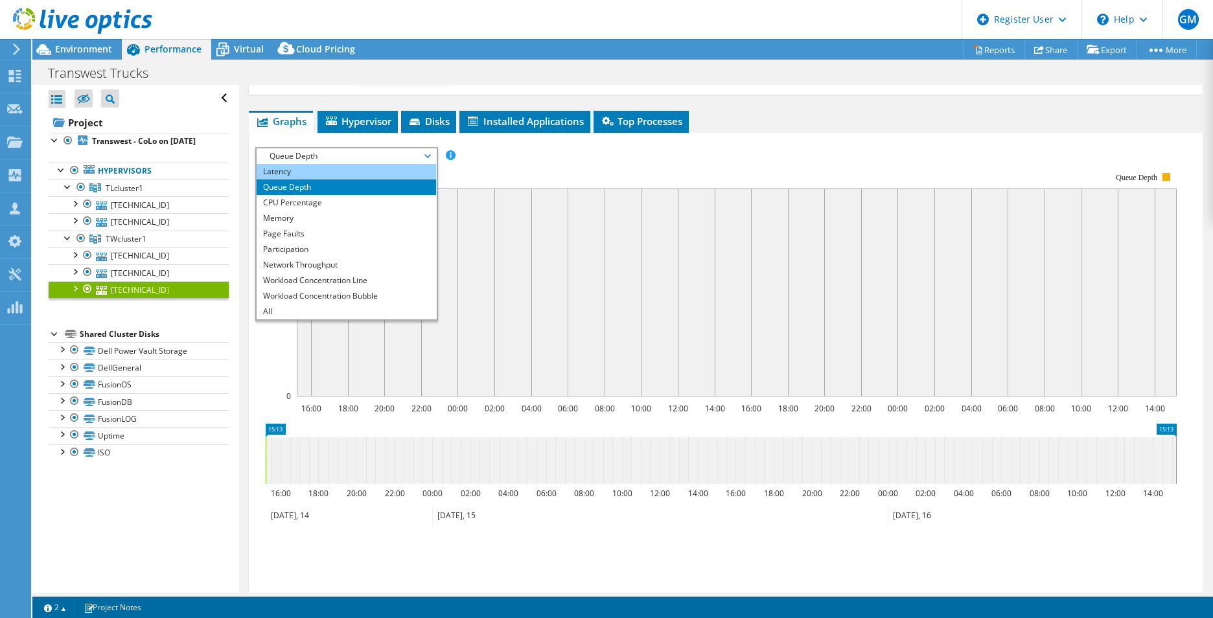
click at [313, 168] on li "Latency" at bounding box center [347, 172] width 180 height 16
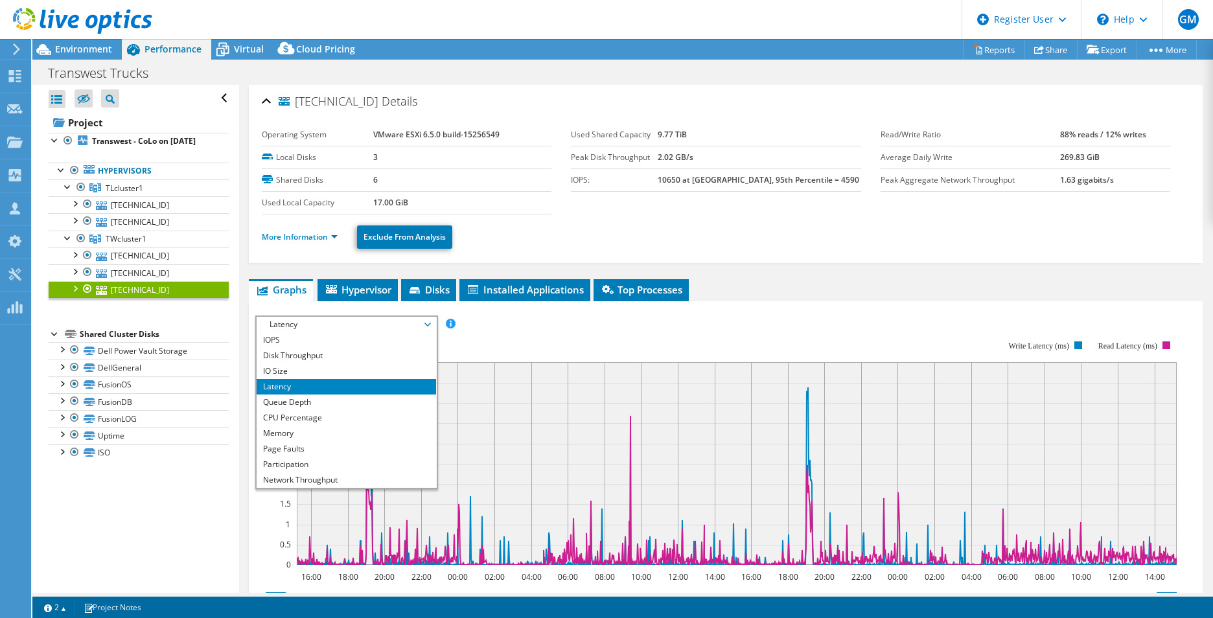
select select "USWest"
select select "USD"
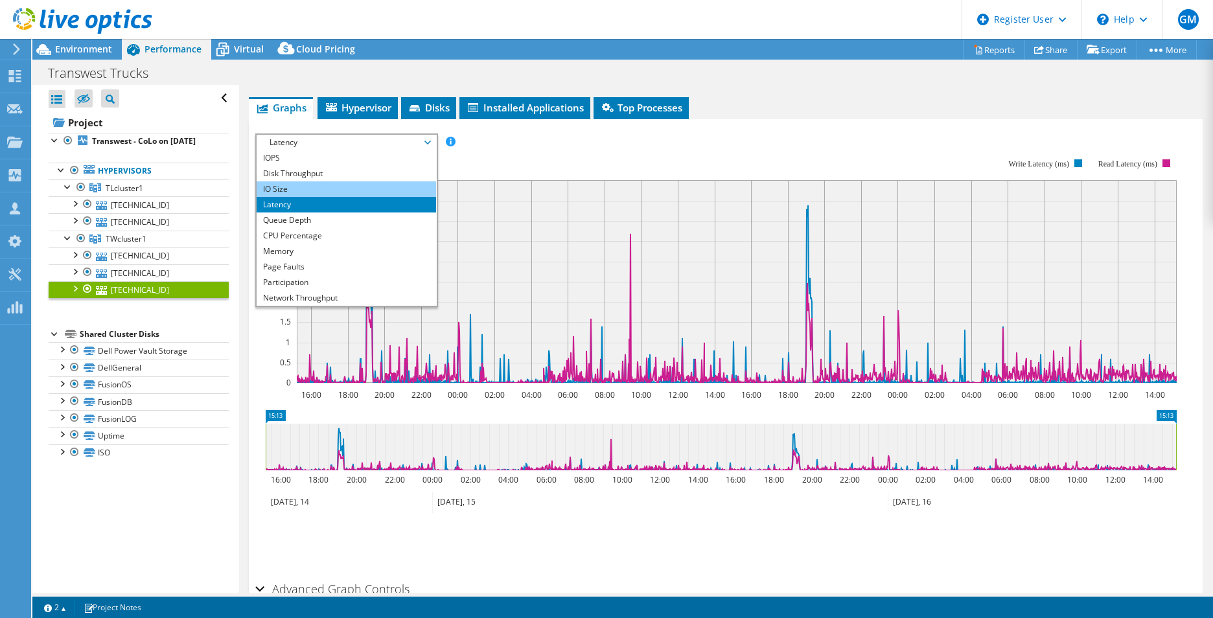
scroll to position [174, 0]
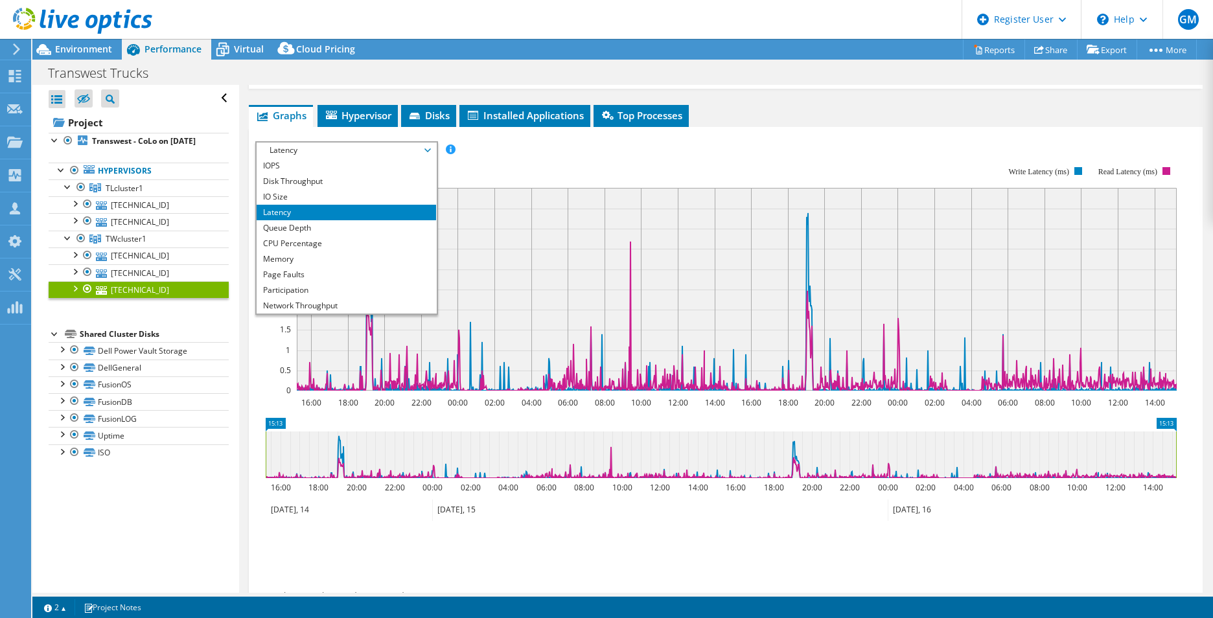
click at [480, 157] on rect at bounding box center [716, 278] width 922 height 259
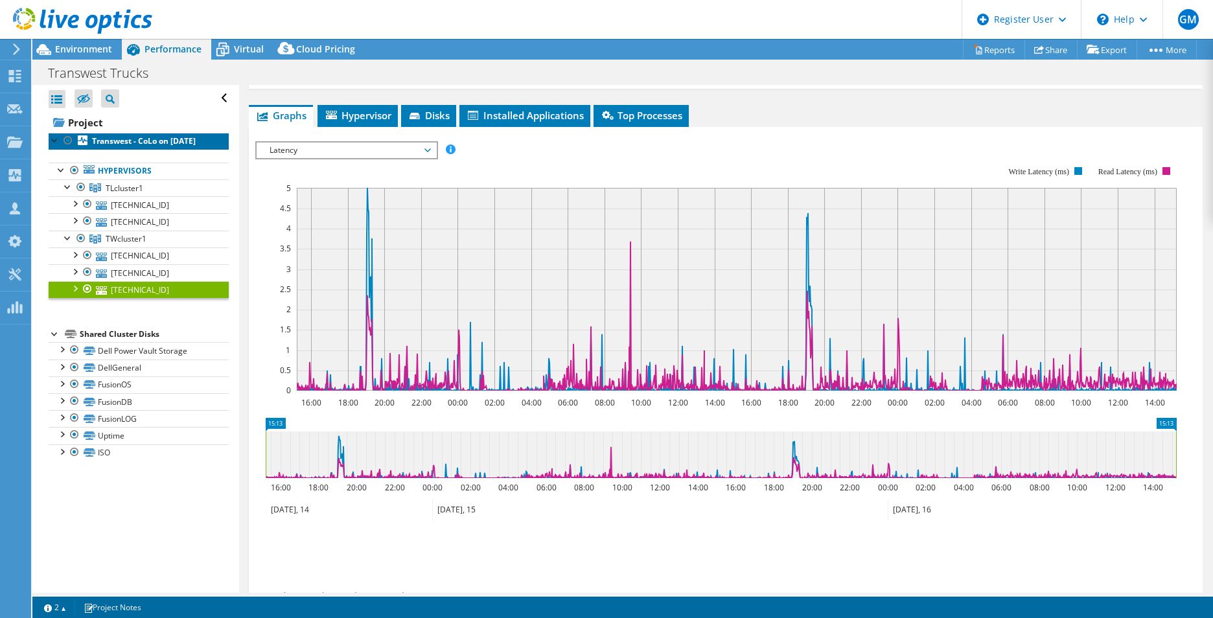
click at [156, 148] on link "Transwest - CoLo on [DATE]" at bounding box center [139, 141] width 180 height 17
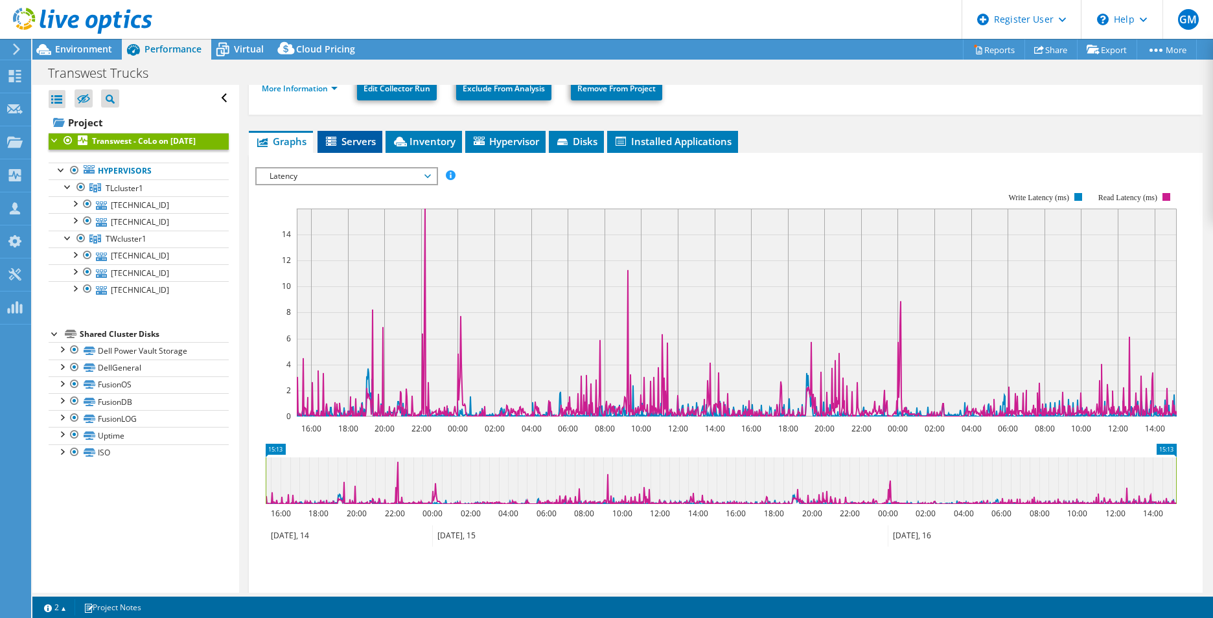
click at [363, 141] on span "Servers" at bounding box center [350, 141] width 52 height 13
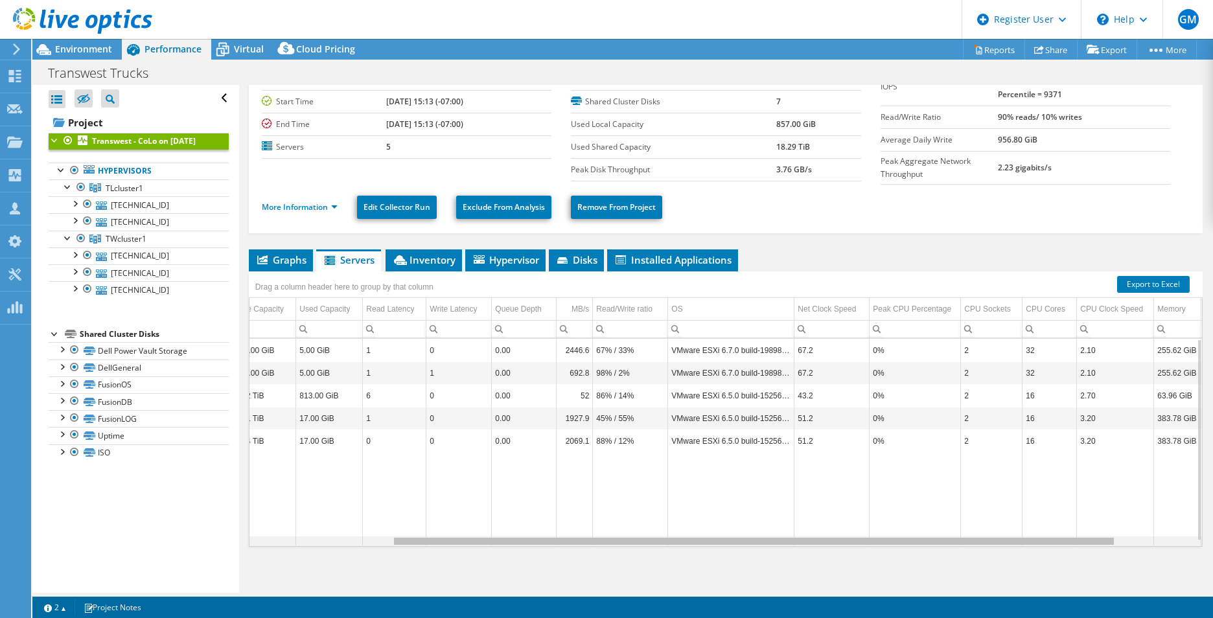
scroll to position [0, 0]
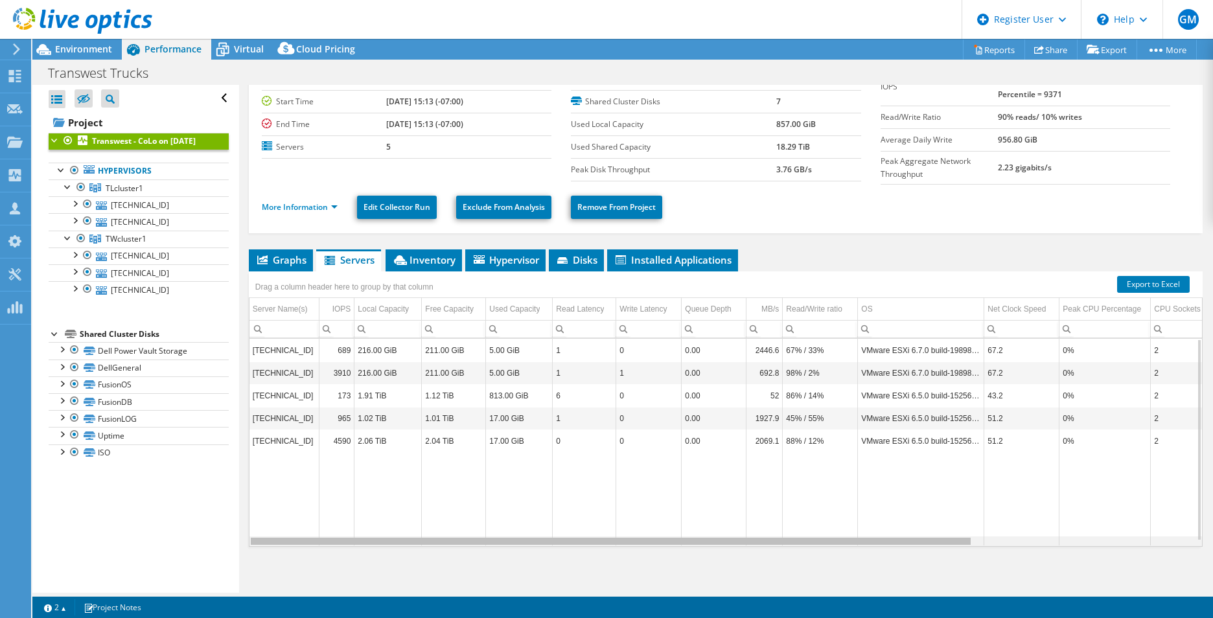
drag, startPoint x: 748, startPoint y: 540, endPoint x: 718, endPoint y: 539, distance: 29.8
click at [718, 539] on body "GM Dell User [PERSON_NAME] [PERSON_NAME][EMAIL_ADDRESS][PERSON_NAME][DOMAIN_NAM…" at bounding box center [606, 309] width 1213 height 618
drag, startPoint x: 393, startPoint y: 539, endPoint x: 299, endPoint y: 500, distance: 101.5
click at [299, 500] on body "GM Dell User [PERSON_NAME] [PERSON_NAME][EMAIL_ADDRESS][PERSON_NAME][DOMAIN_NAM…" at bounding box center [606, 309] width 1213 height 618
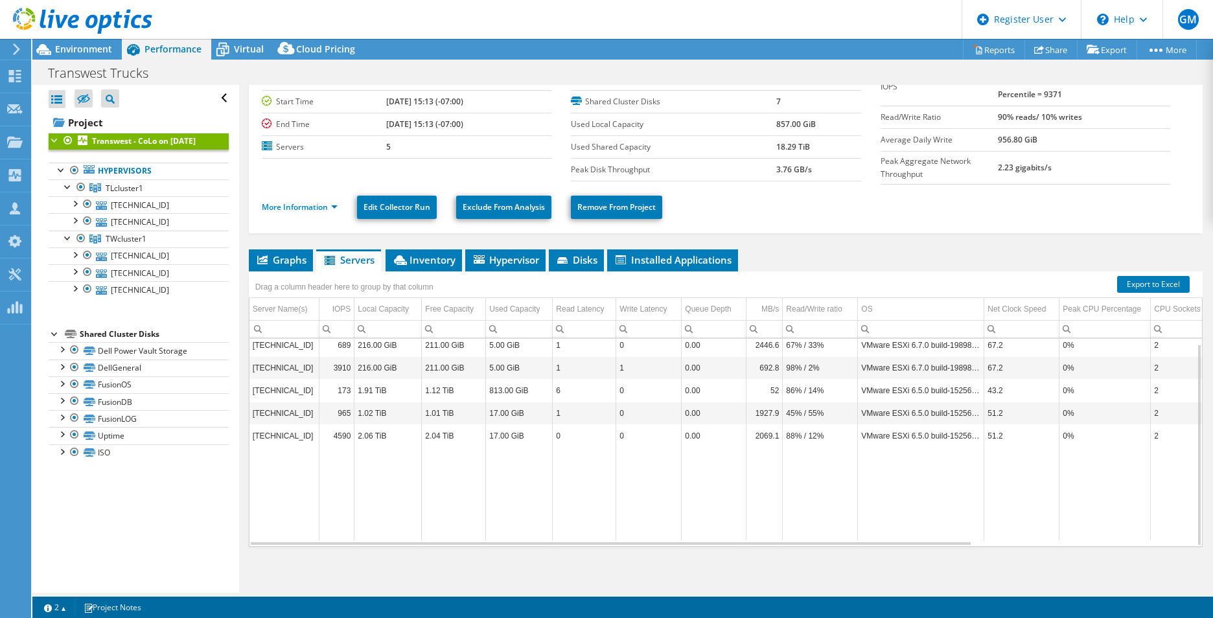
click at [95, 38] on div at bounding box center [76, 21] width 152 height 43
click at [95, 44] on span "Environment" at bounding box center [83, 49] width 57 height 12
